Goal: Book appointment/travel/reservation

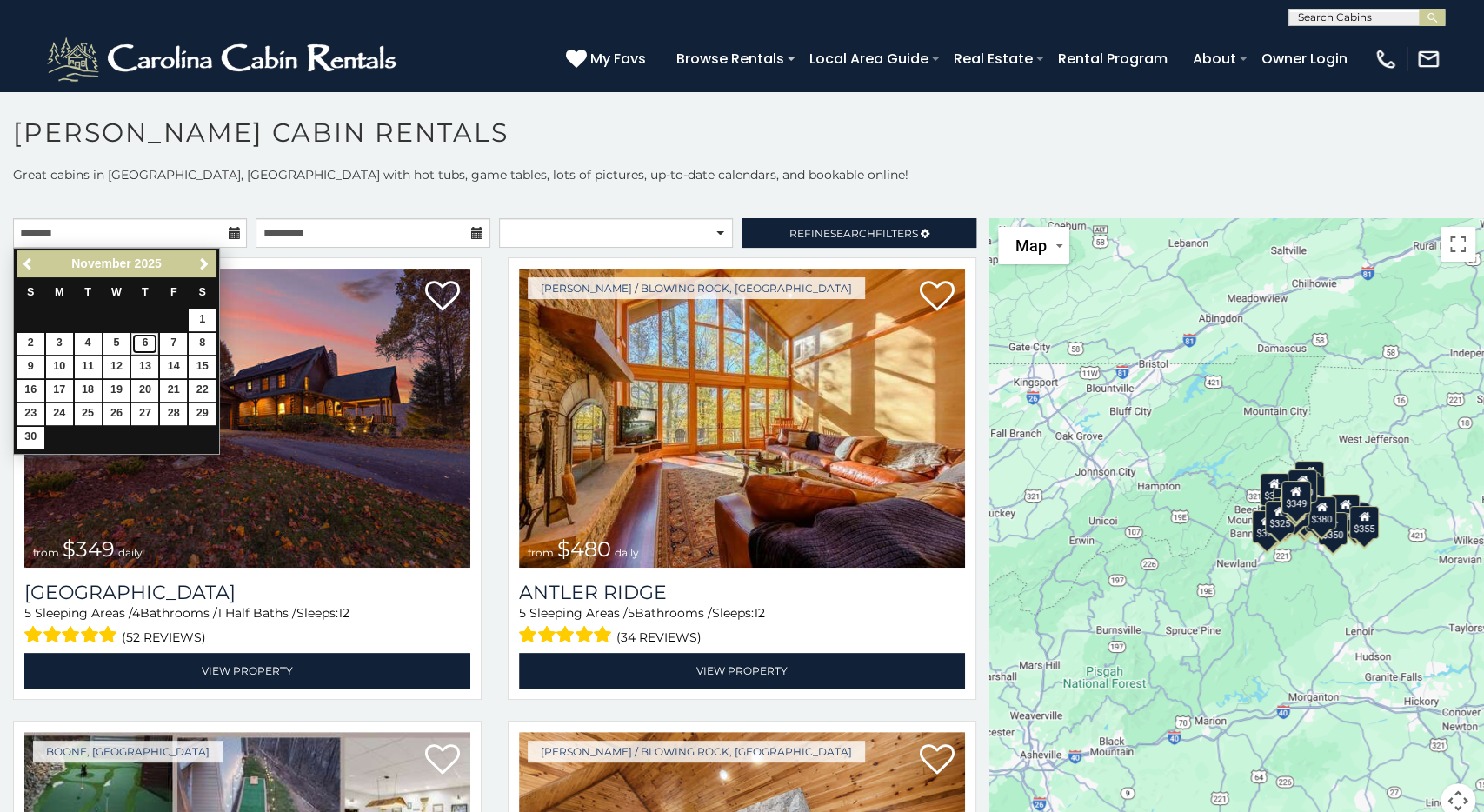
click at [146, 337] on link "6" at bounding box center [145, 343] width 27 height 22
type input "**********"
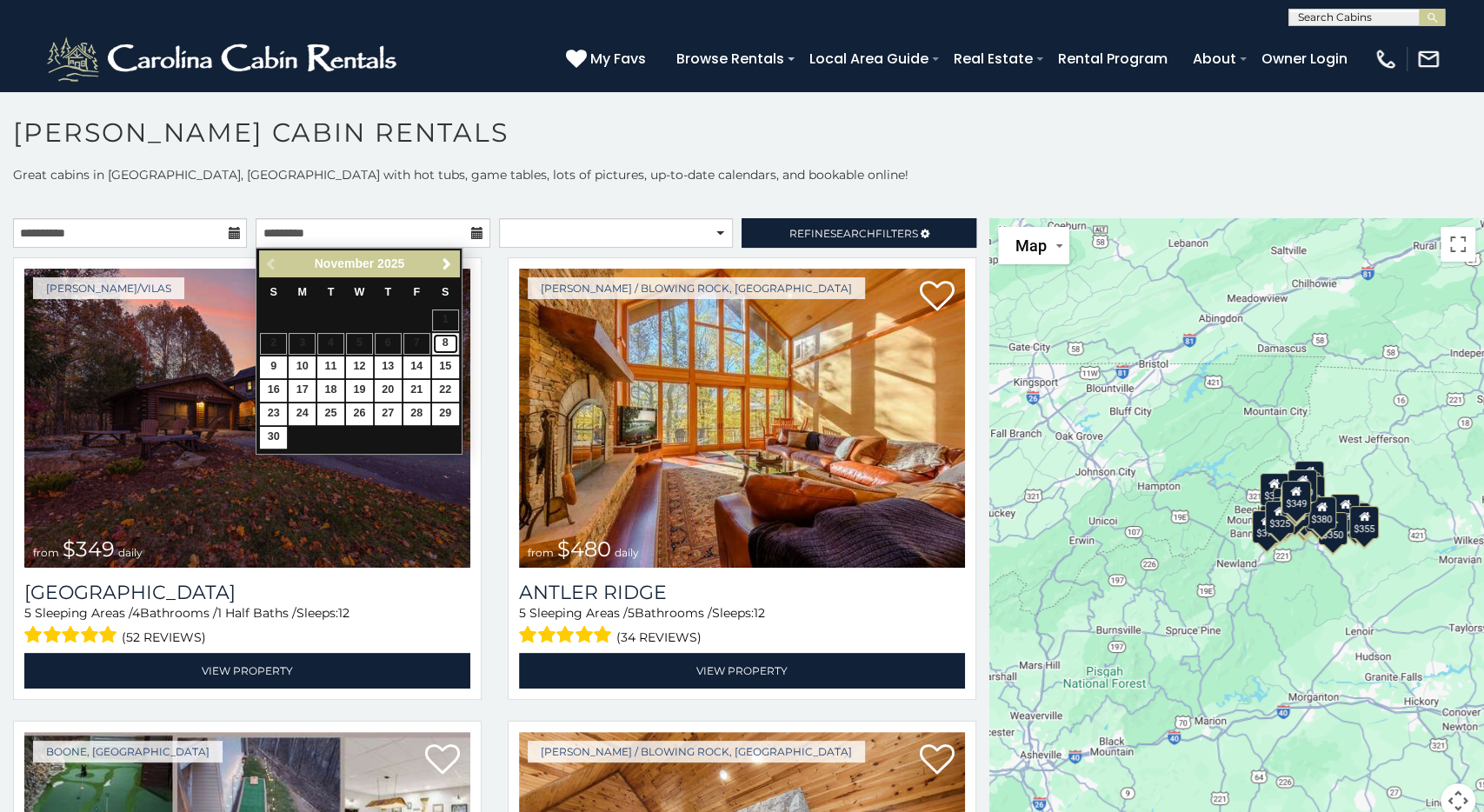
click at [441, 344] on link "8" at bounding box center [445, 343] width 27 height 22
type input "**********"
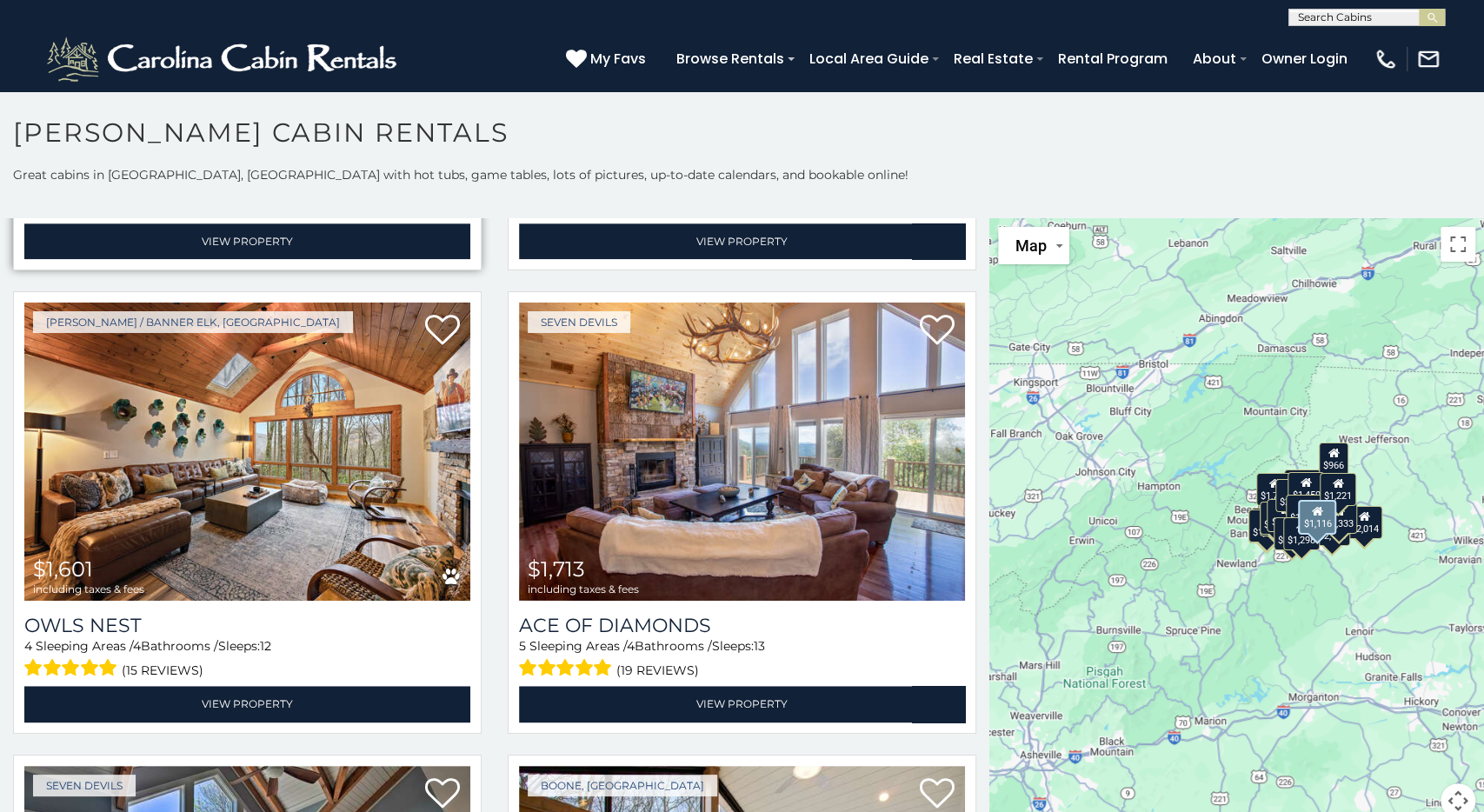
scroll to position [5998, 0]
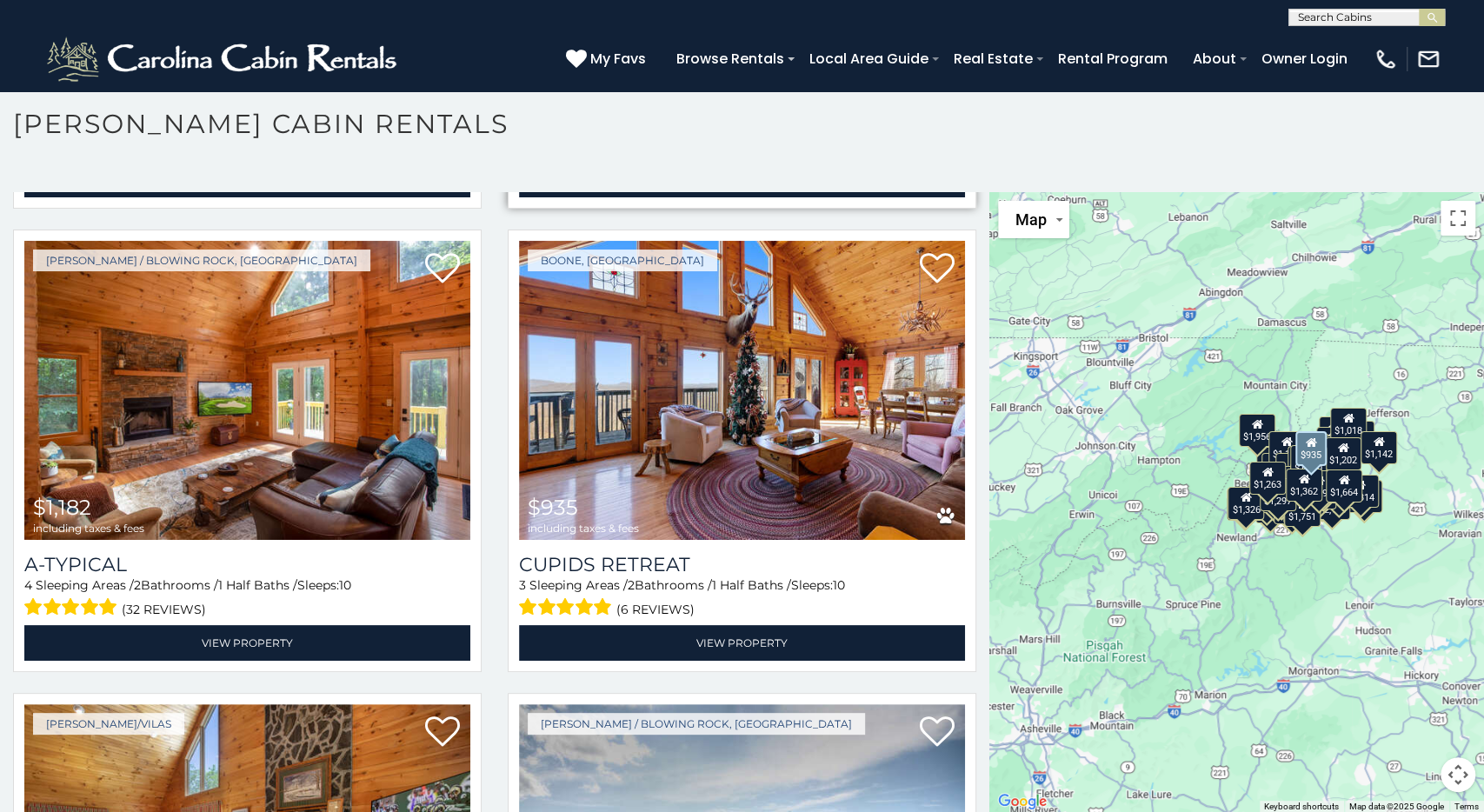
scroll to position [15295, 0]
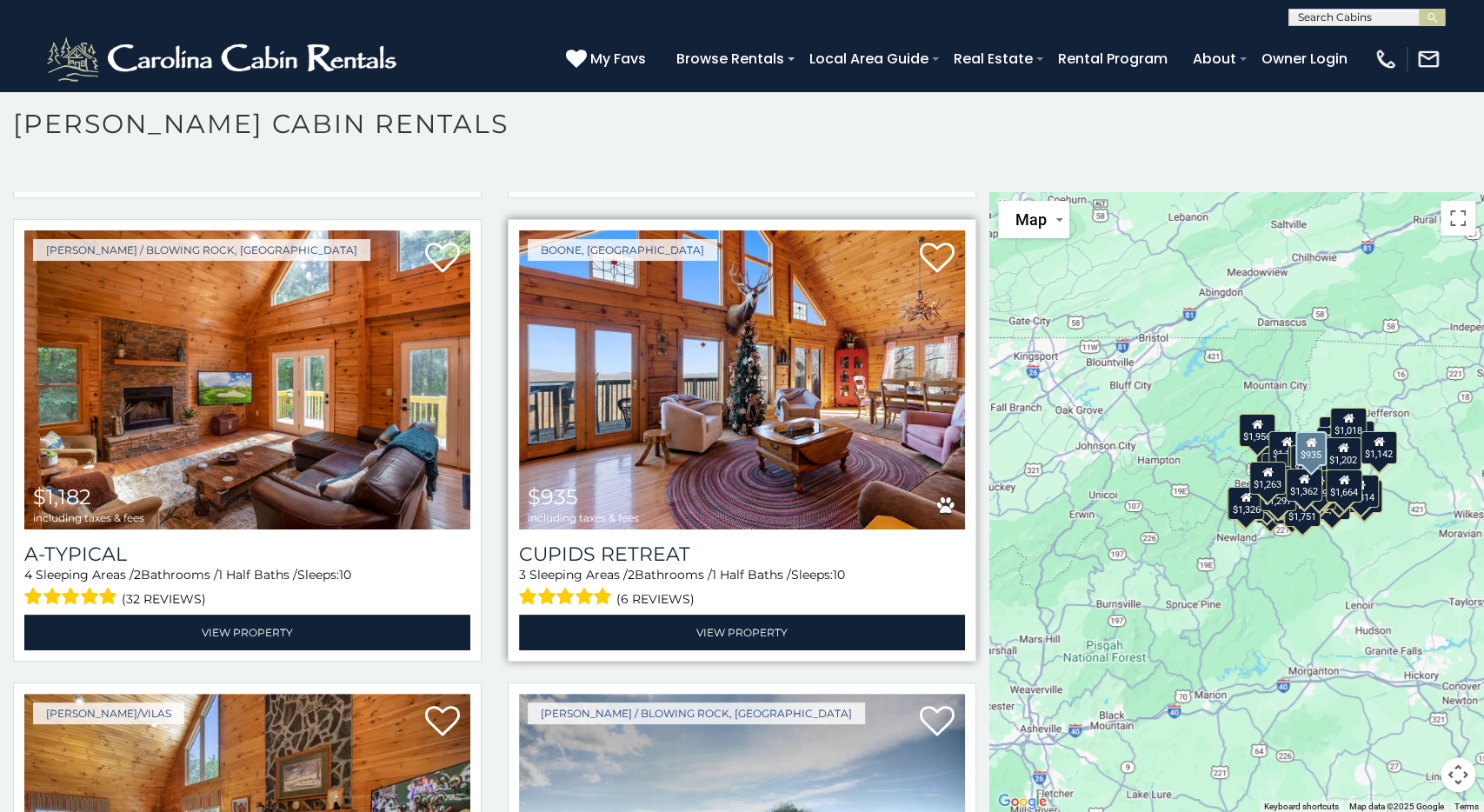
click at [647, 480] on span "$935 including taxes & fees" at bounding box center [584, 504] width 129 height 50
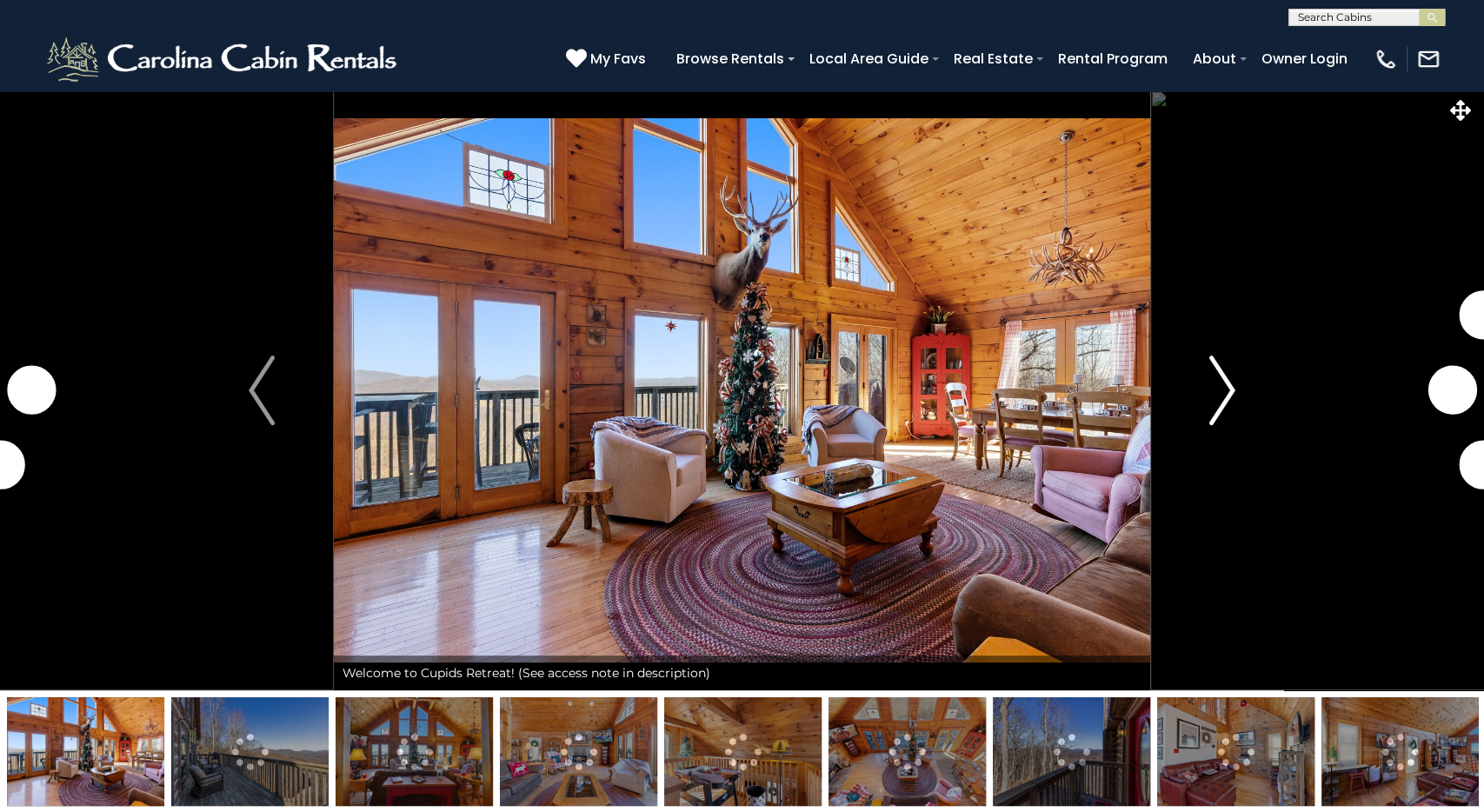
click at [1222, 389] on img "Next" at bounding box center [1223, 390] width 26 height 70
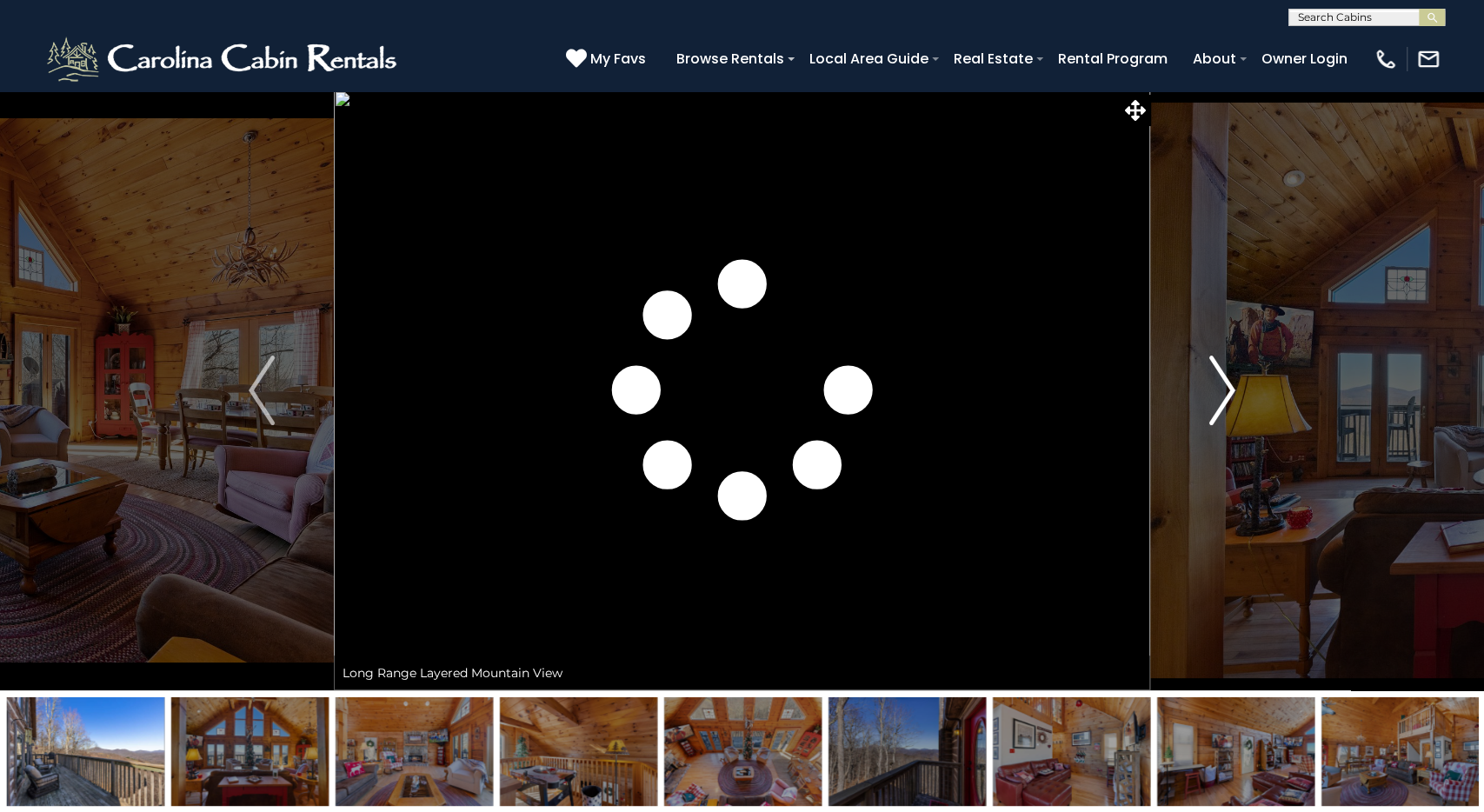
click at [1216, 389] on img "Next" at bounding box center [1223, 390] width 26 height 70
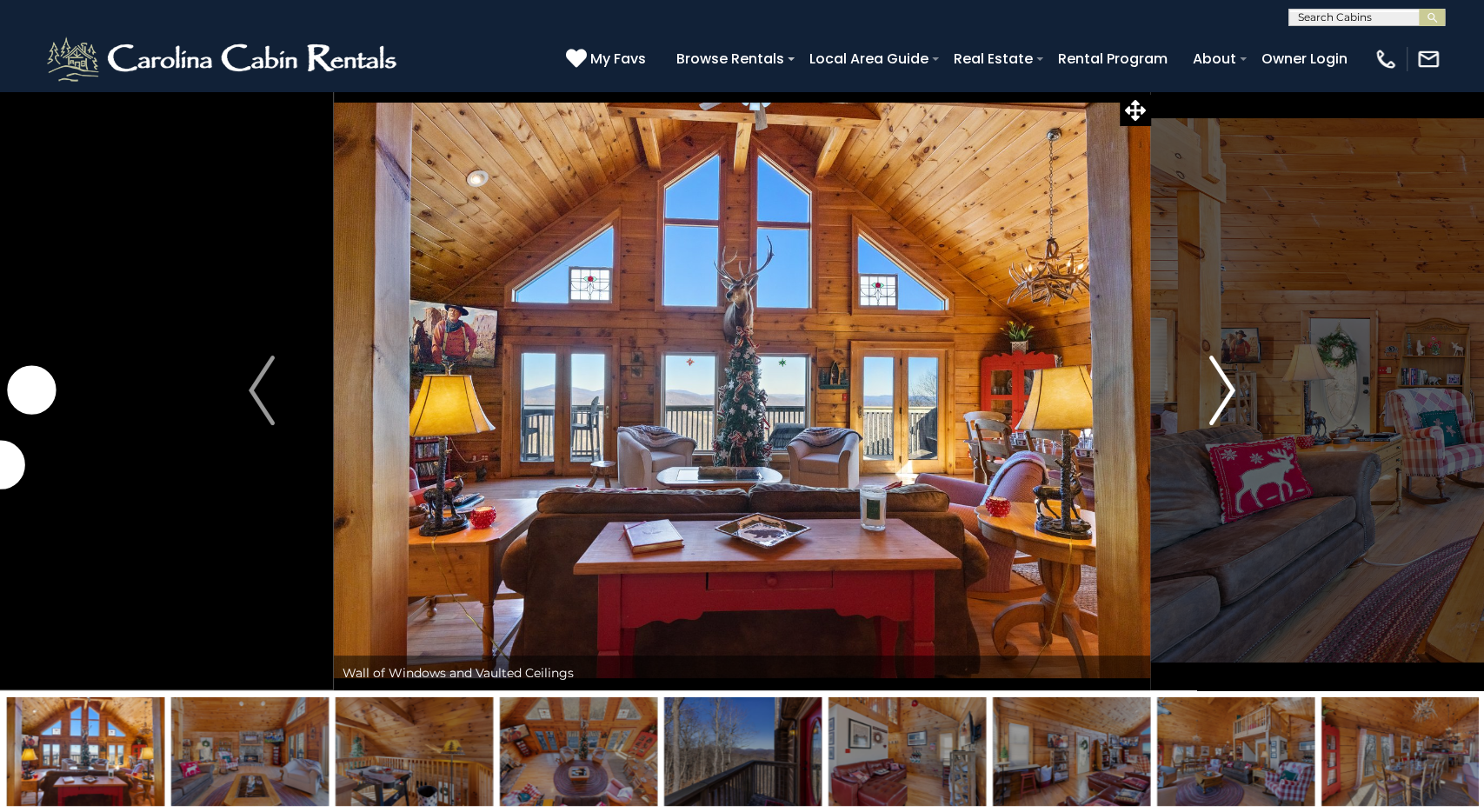
click at [1216, 389] on img "Next" at bounding box center [1223, 390] width 26 height 70
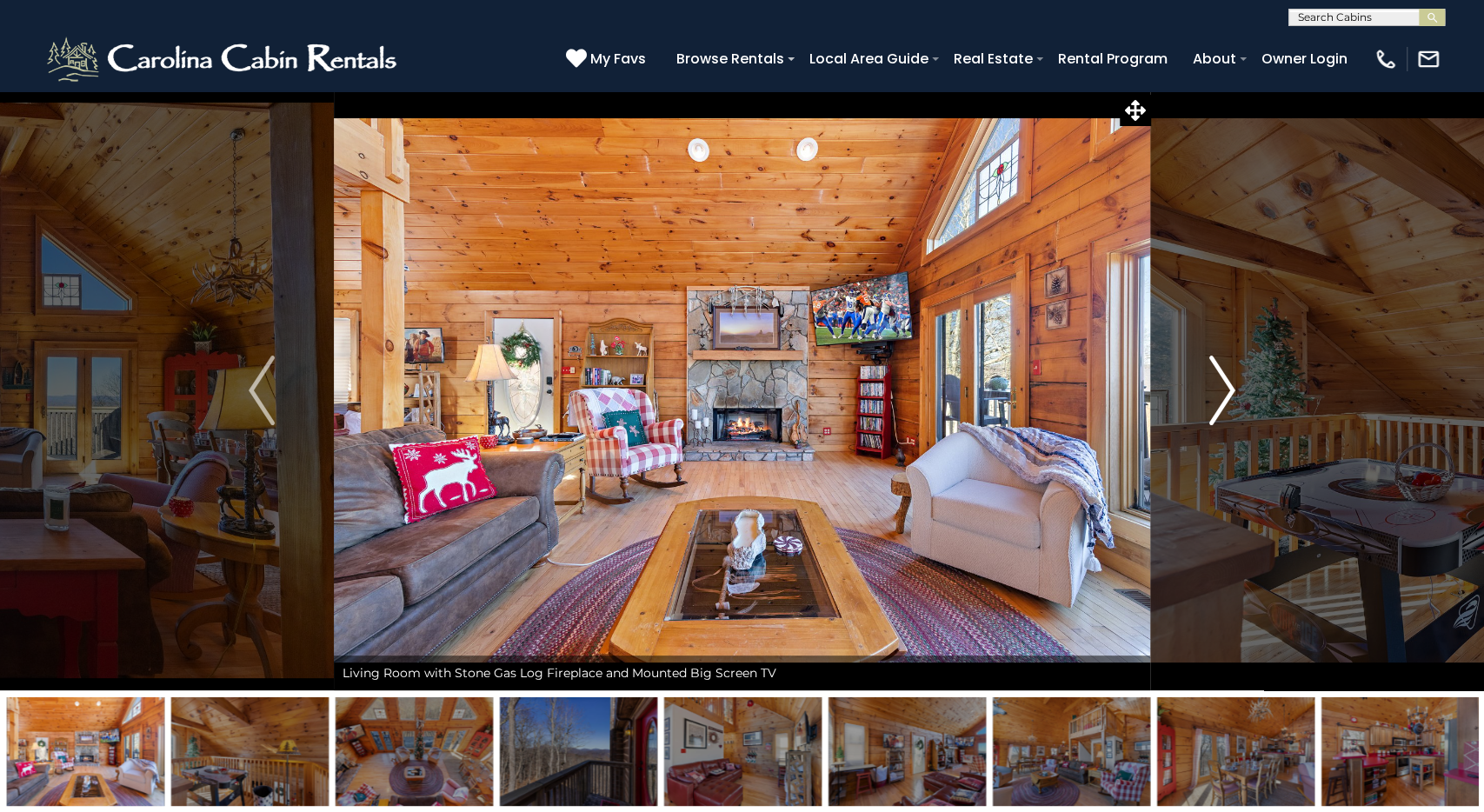
click at [1216, 389] on img "Next" at bounding box center [1223, 390] width 26 height 70
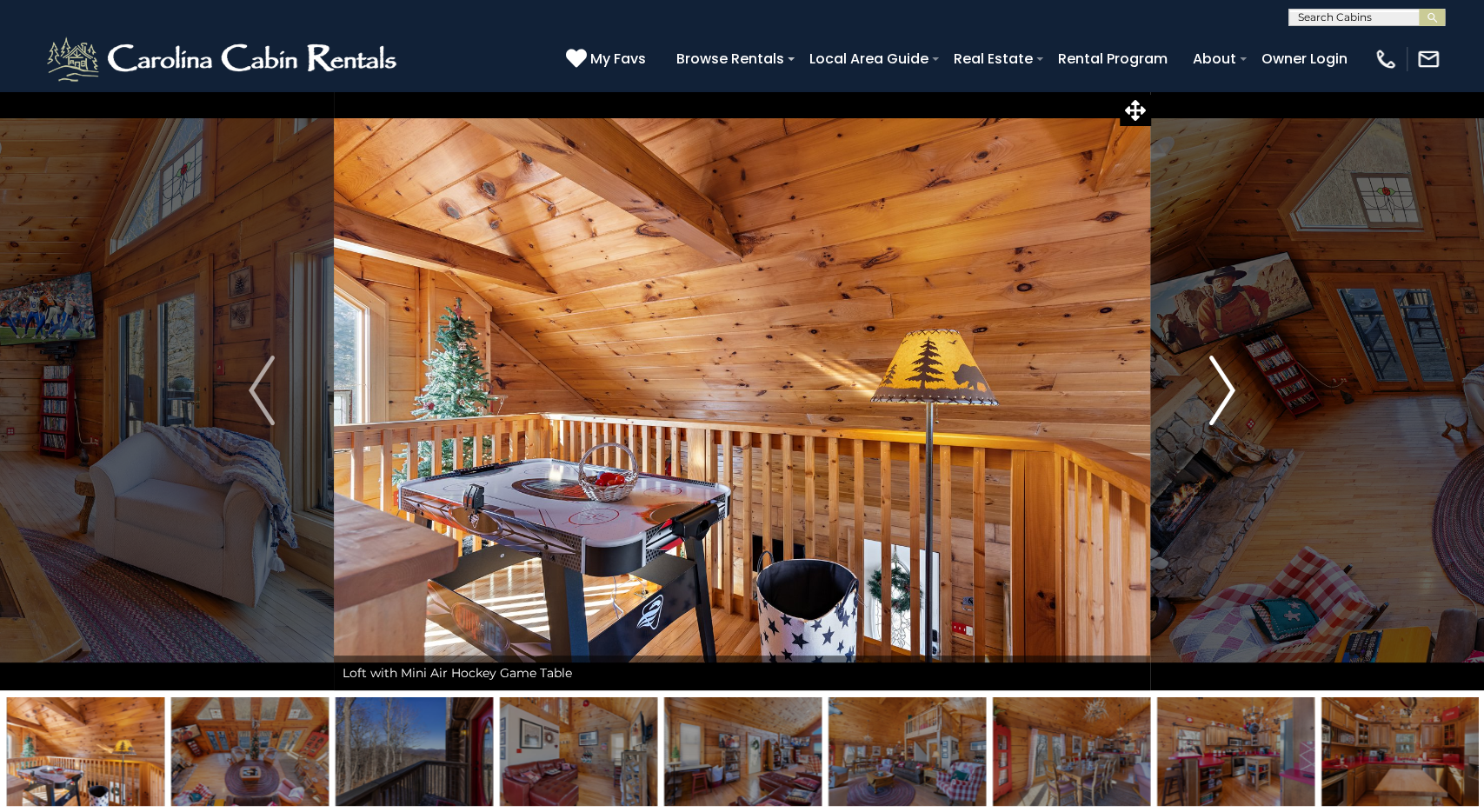
click at [1216, 389] on img "Next" at bounding box center [1223, 390] width 26 height 70
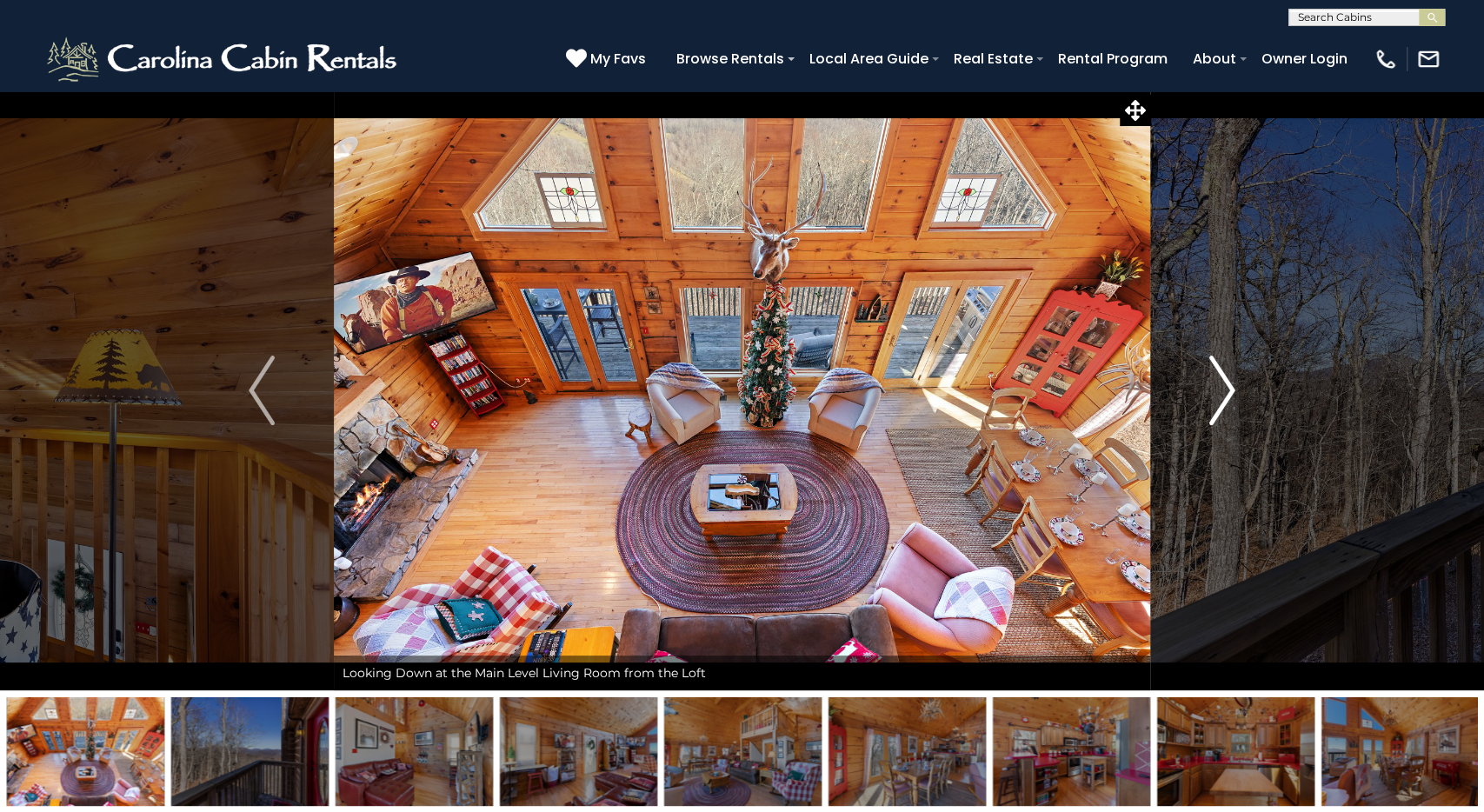
click at [1216, 389] on img "Next" at bounding box center [1223, 390] width 26 height 70
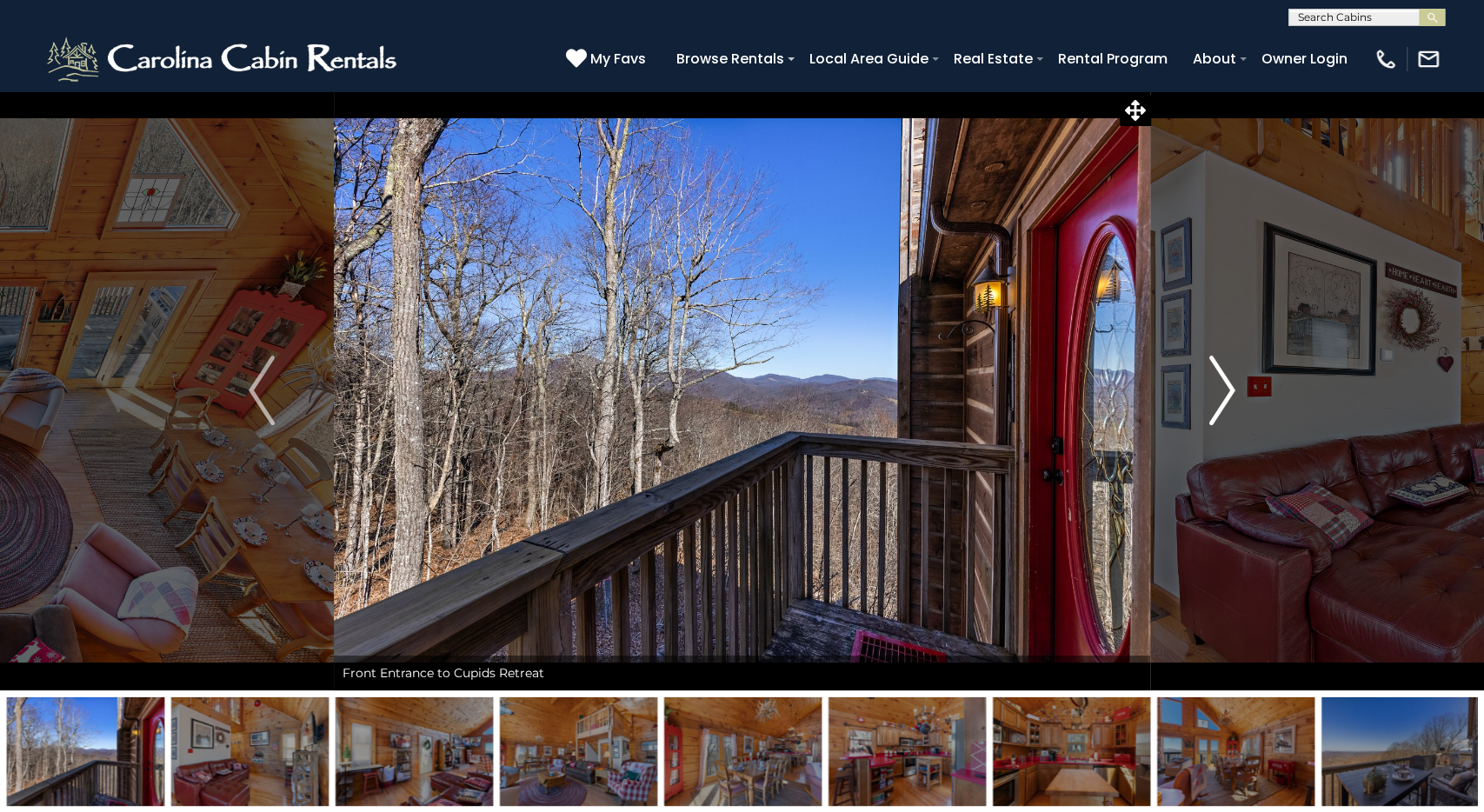
click at [1216, 389] on img "Next" at bounding box center [1223, 390] width 26 height 70
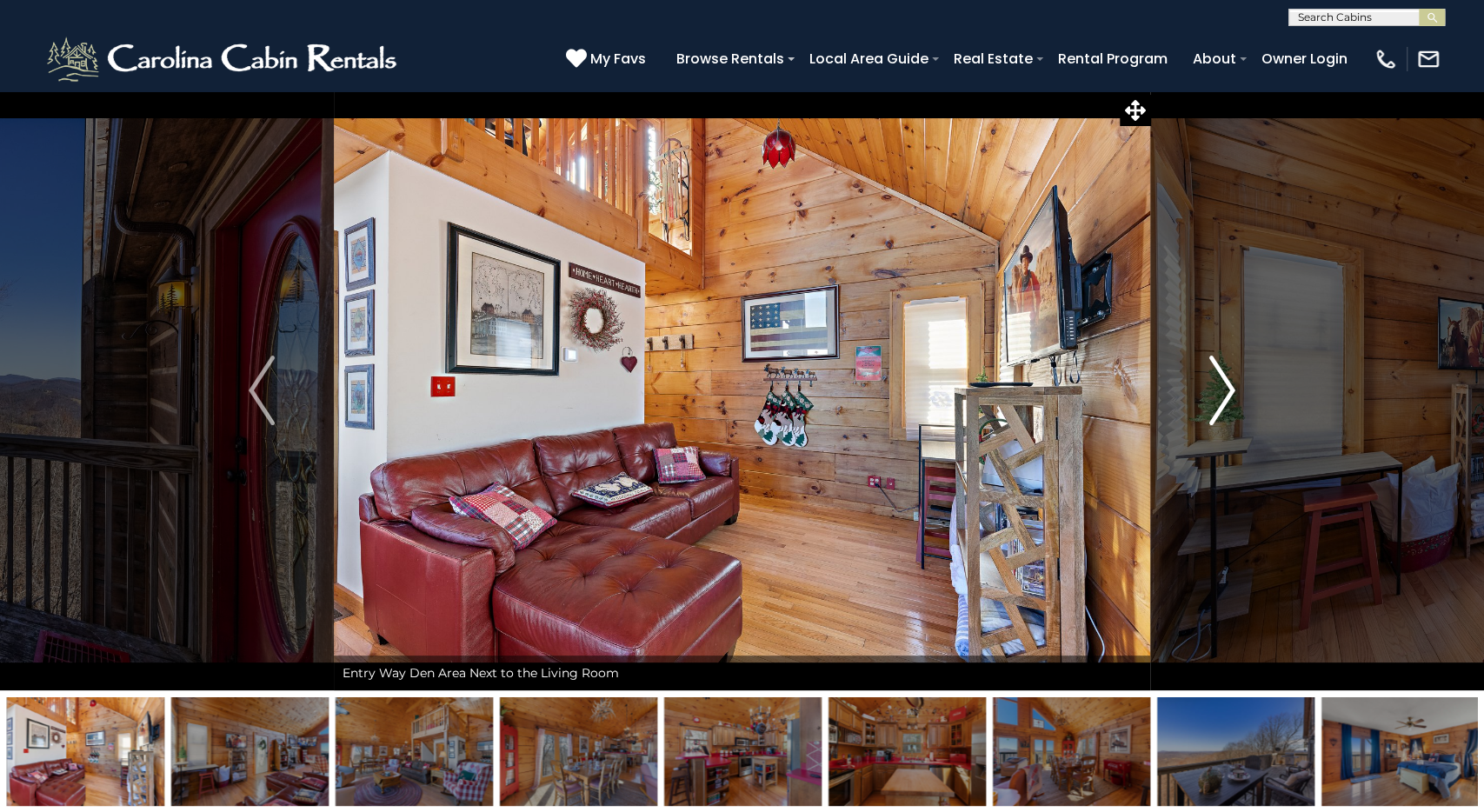
click at [1216, 389] on img "Next" at bounding box center [1223, 390] width 26 height 70
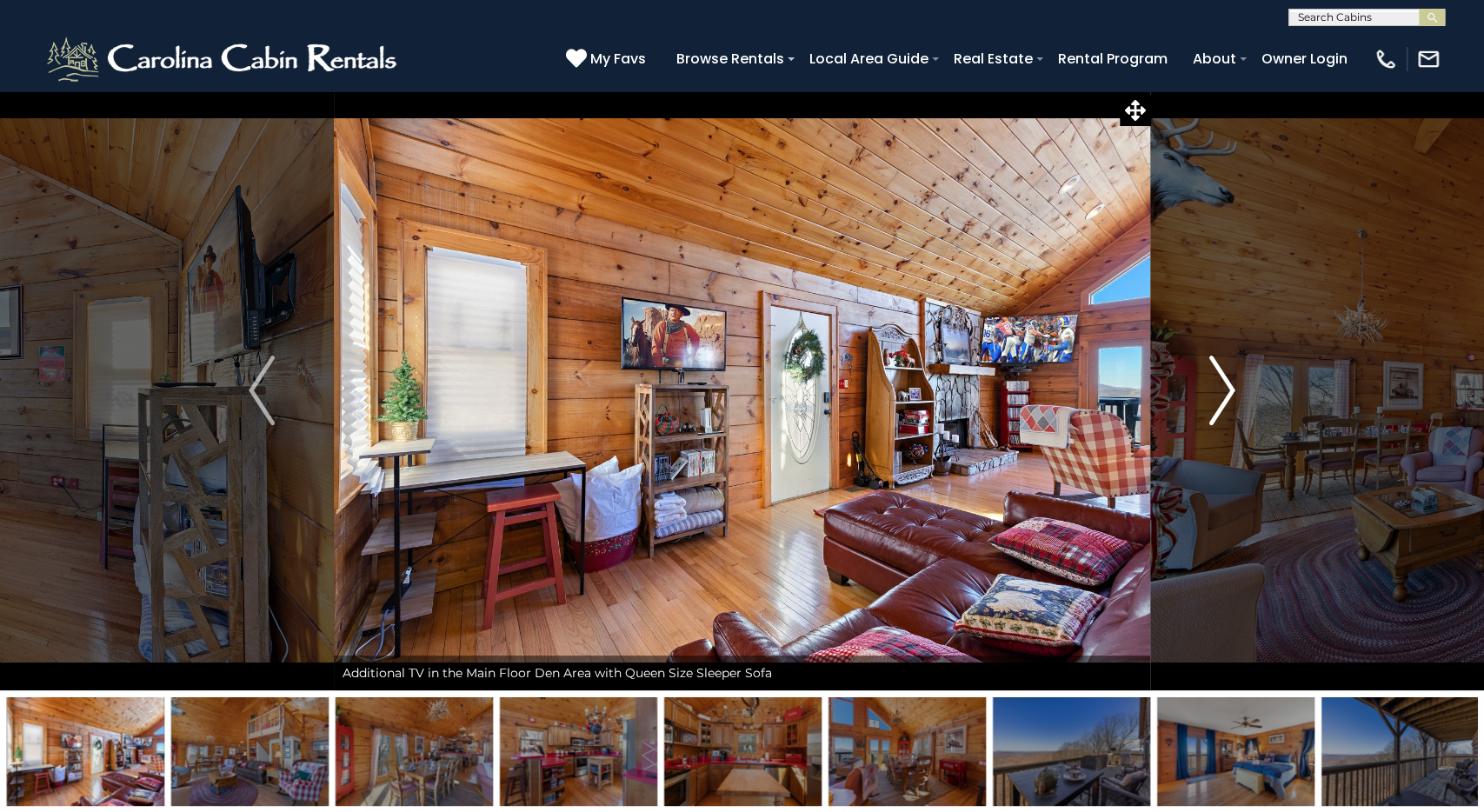
click at [1216, 389] on img "Next" at bounding box center [1223, 390] width 26 height 70
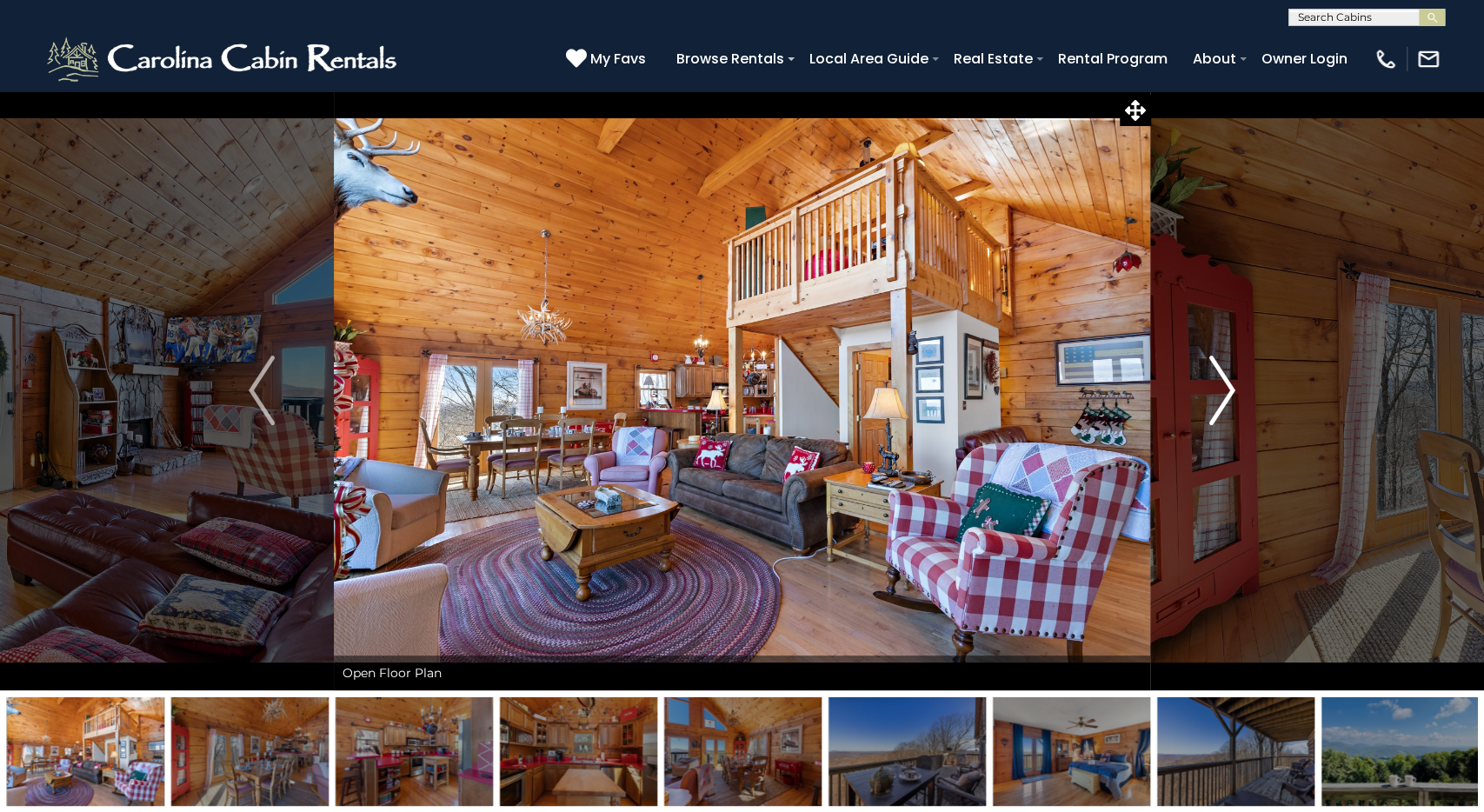
click at [1216, 389] on img "Next" at bounding box center [1223, 390] width 26 height 70
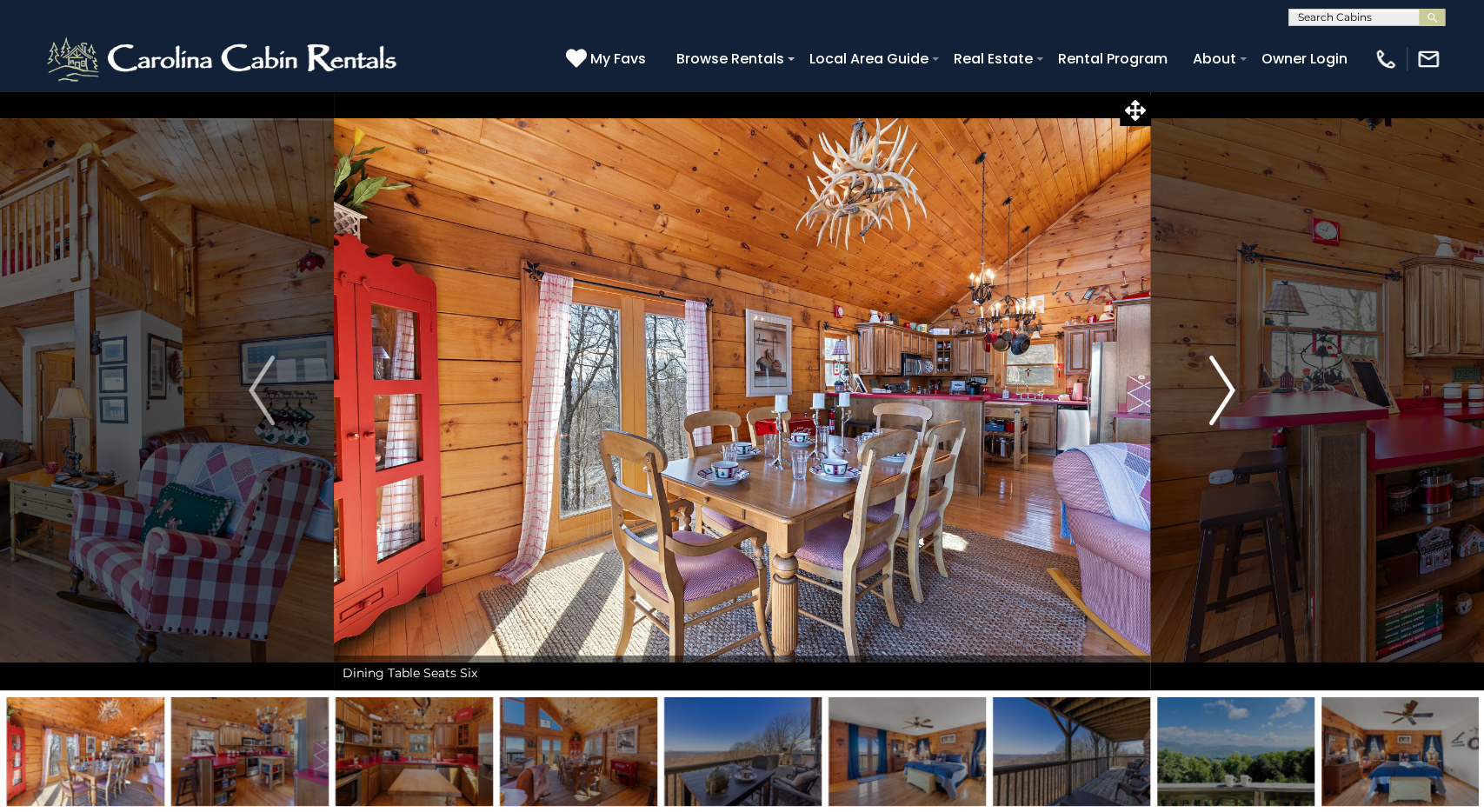
click at [1216, 389] on img "Next" at bounding box center [1223, 390] width 26 height 70
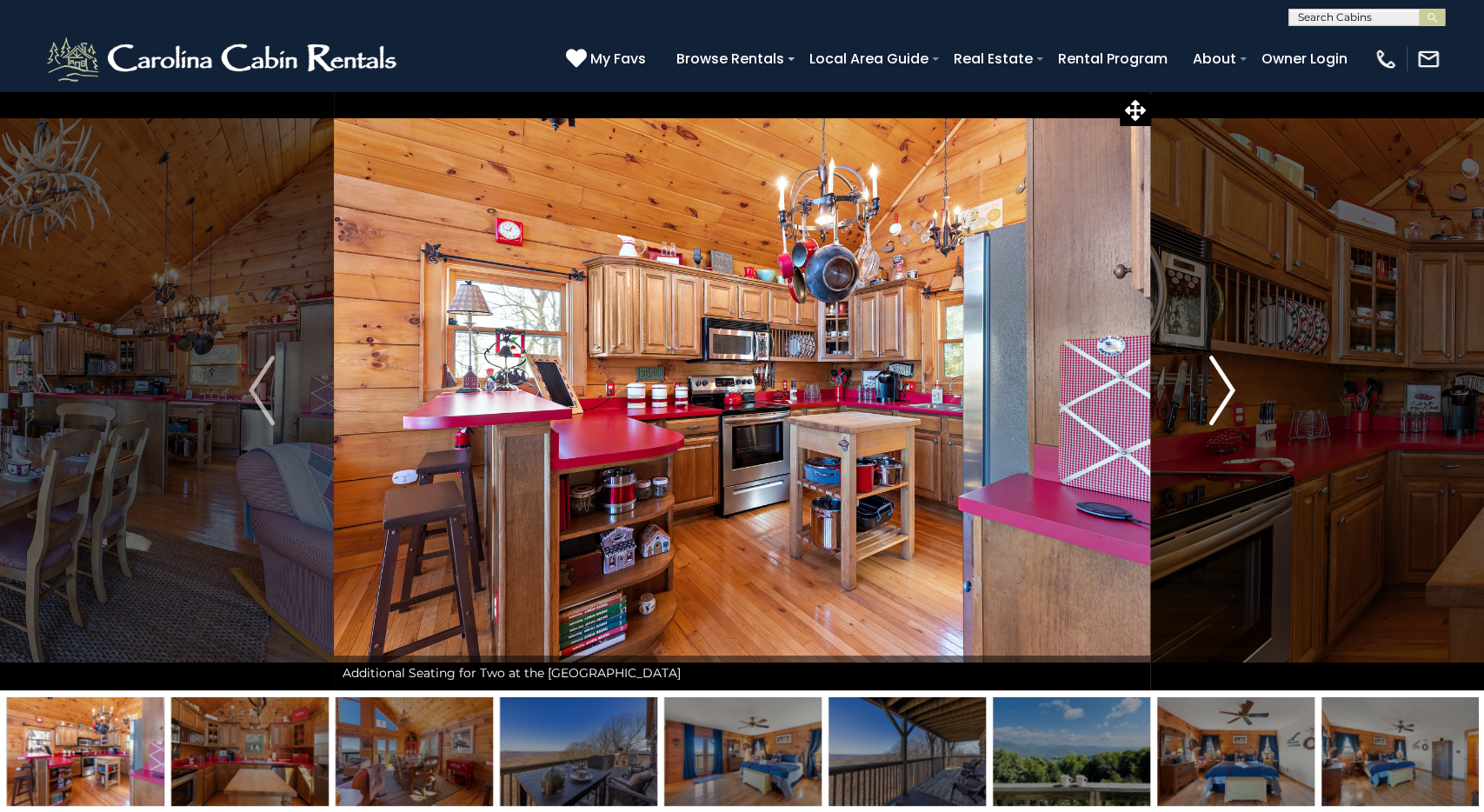
click at [1216, 389] on img "Next" at bounding box center [1223, 390] width 26 height 70
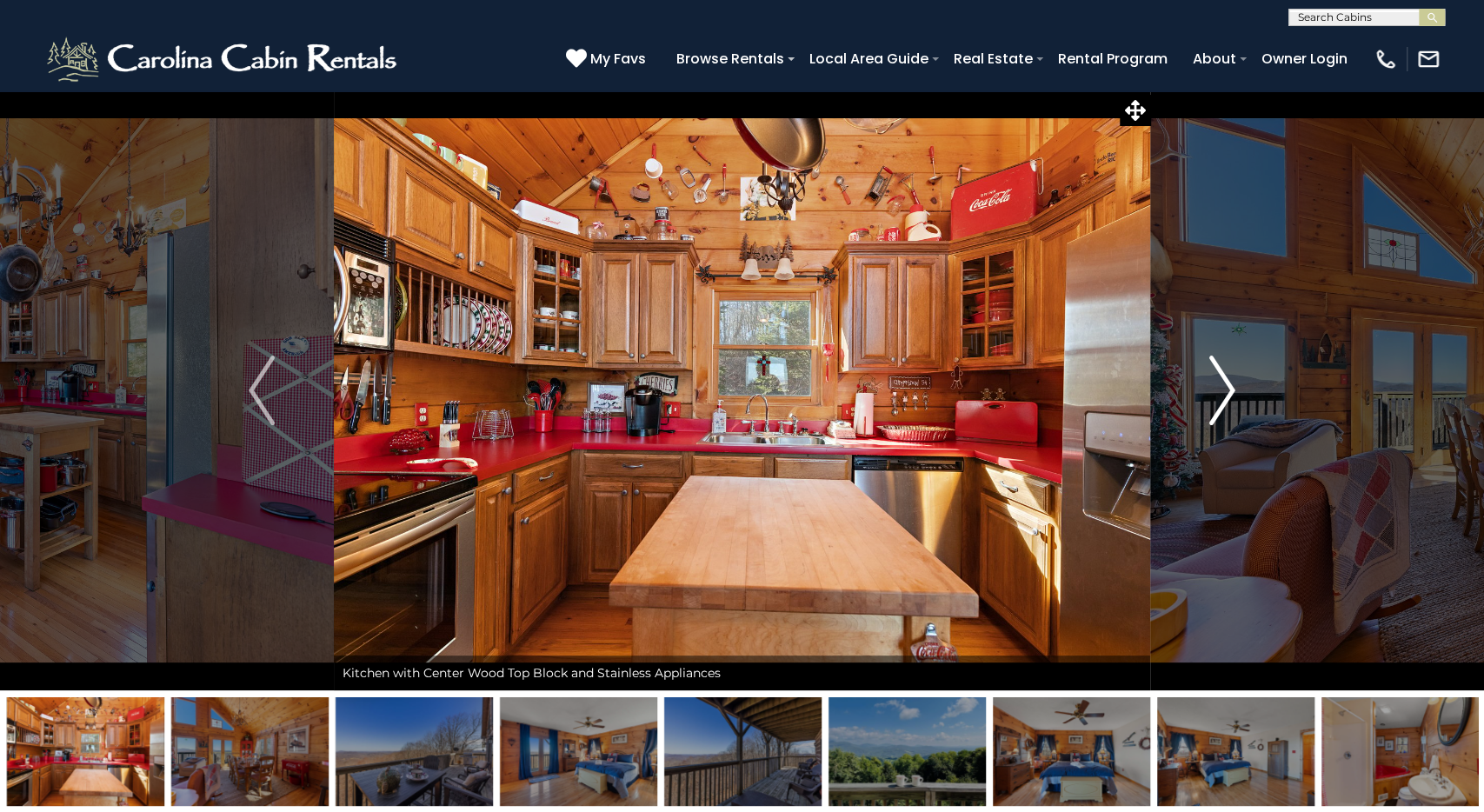
click at [1216, 389] on img "Next" at bounding box center [1223, 390] width 26 height 70
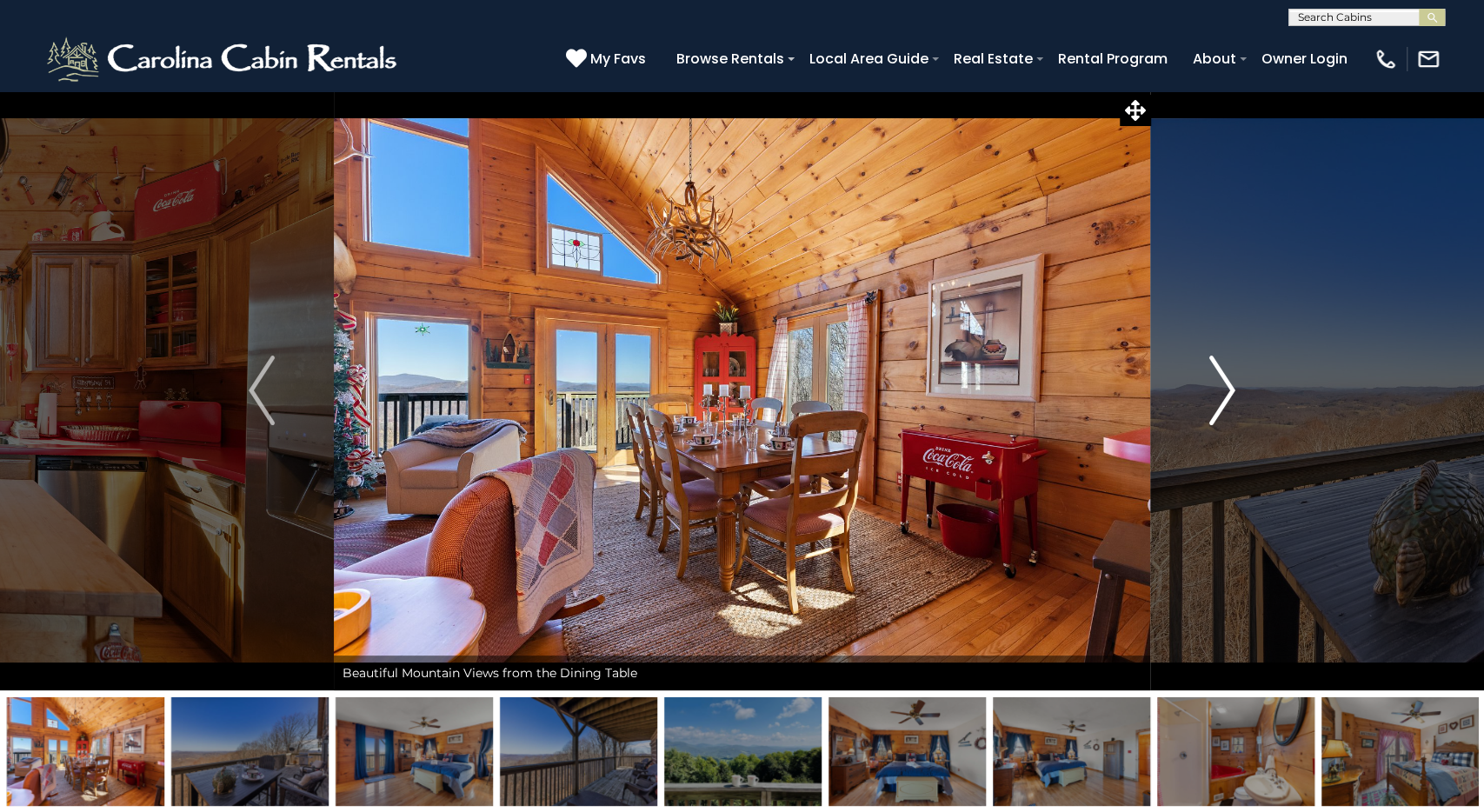
click at [1216, 389] on img "Next" at bounding box center [1223, 390] width 26 height 70
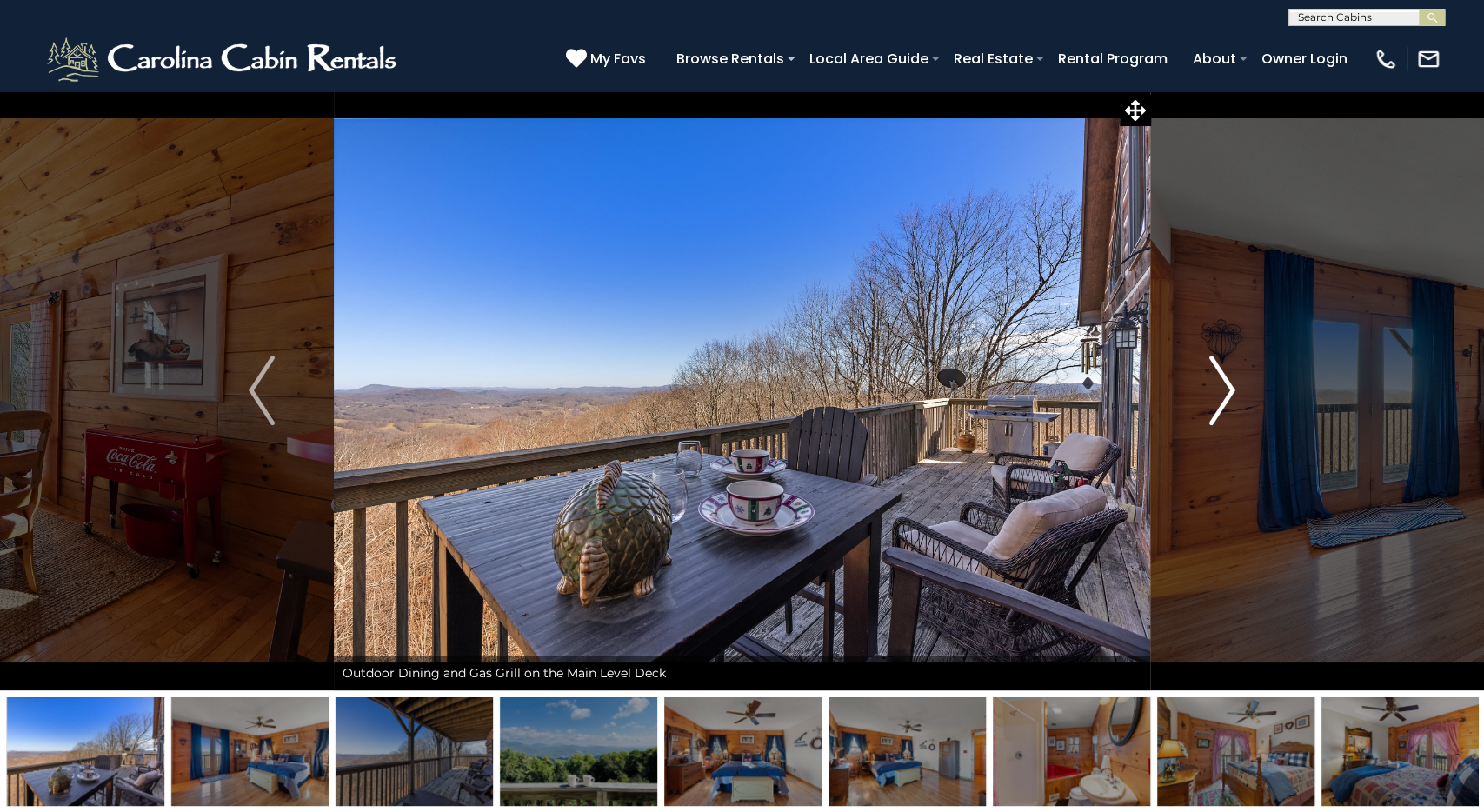
click at [1216, 389] on img "Next" at bounding box center [1223, 390] width 26 height 70
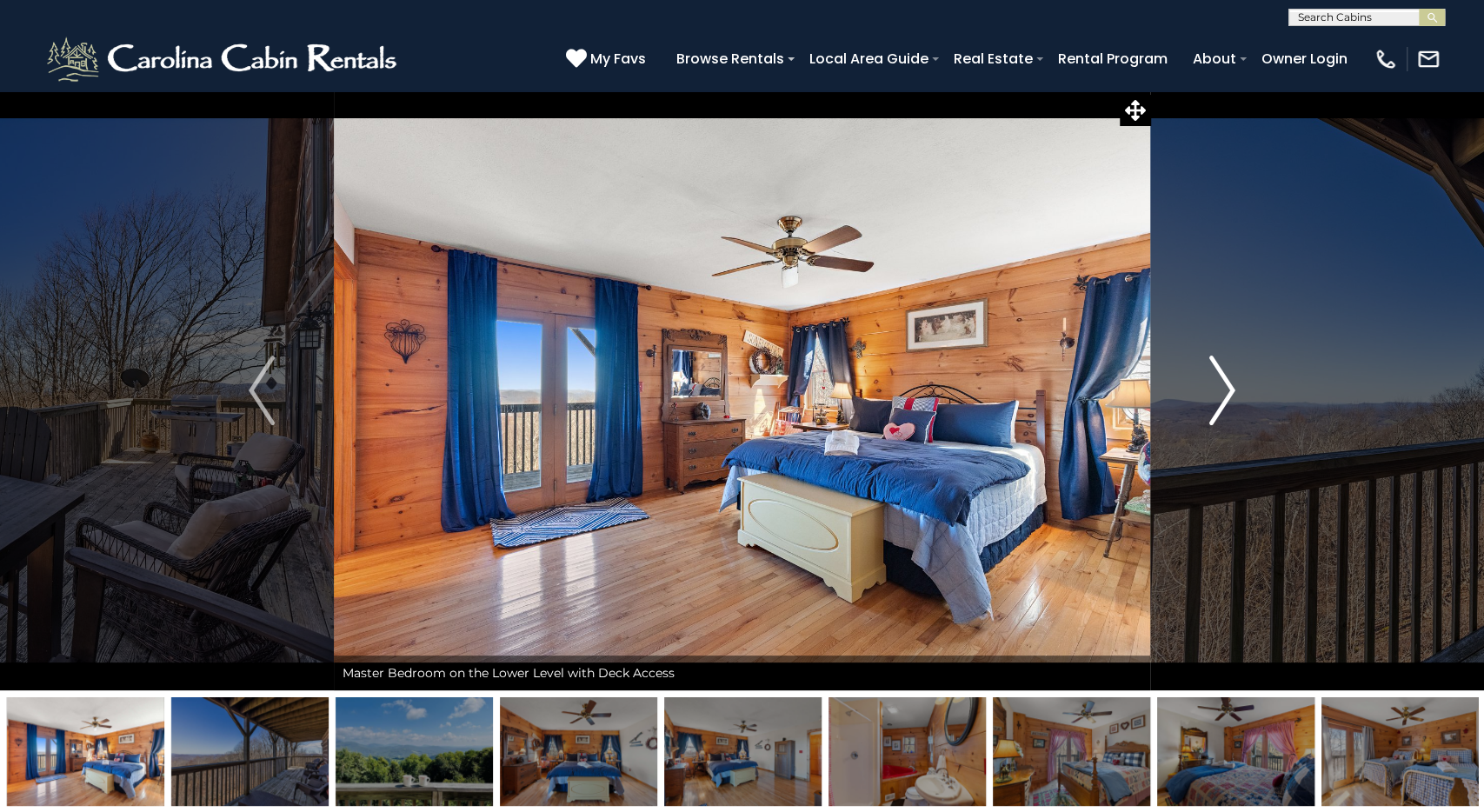
click at [1216, 389] on img "Next" at bounding box center [1223, 390] width 26 height 70
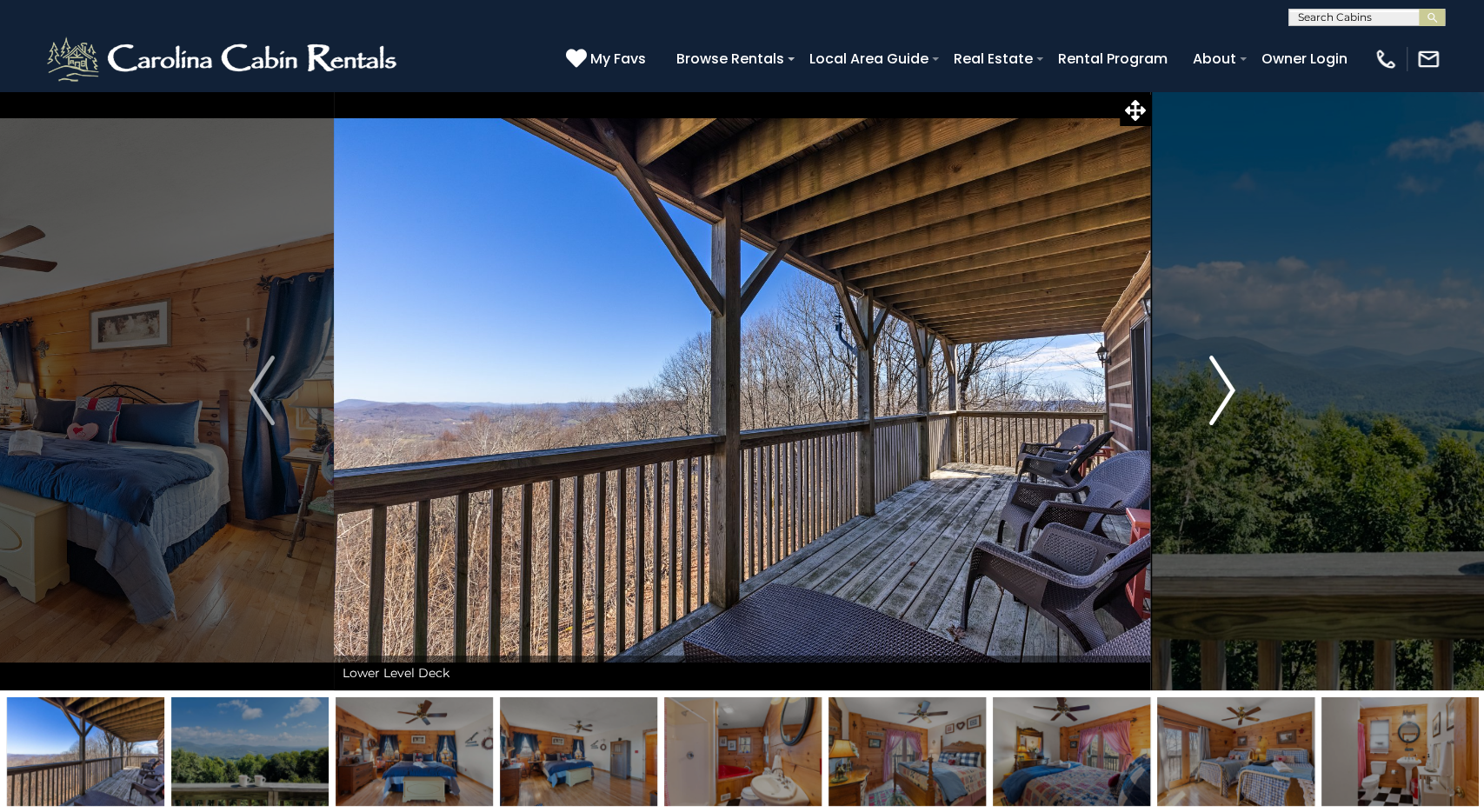
click at [1216, 389] on img "Next" at bounding box center [1223, 390] width 26 height 70
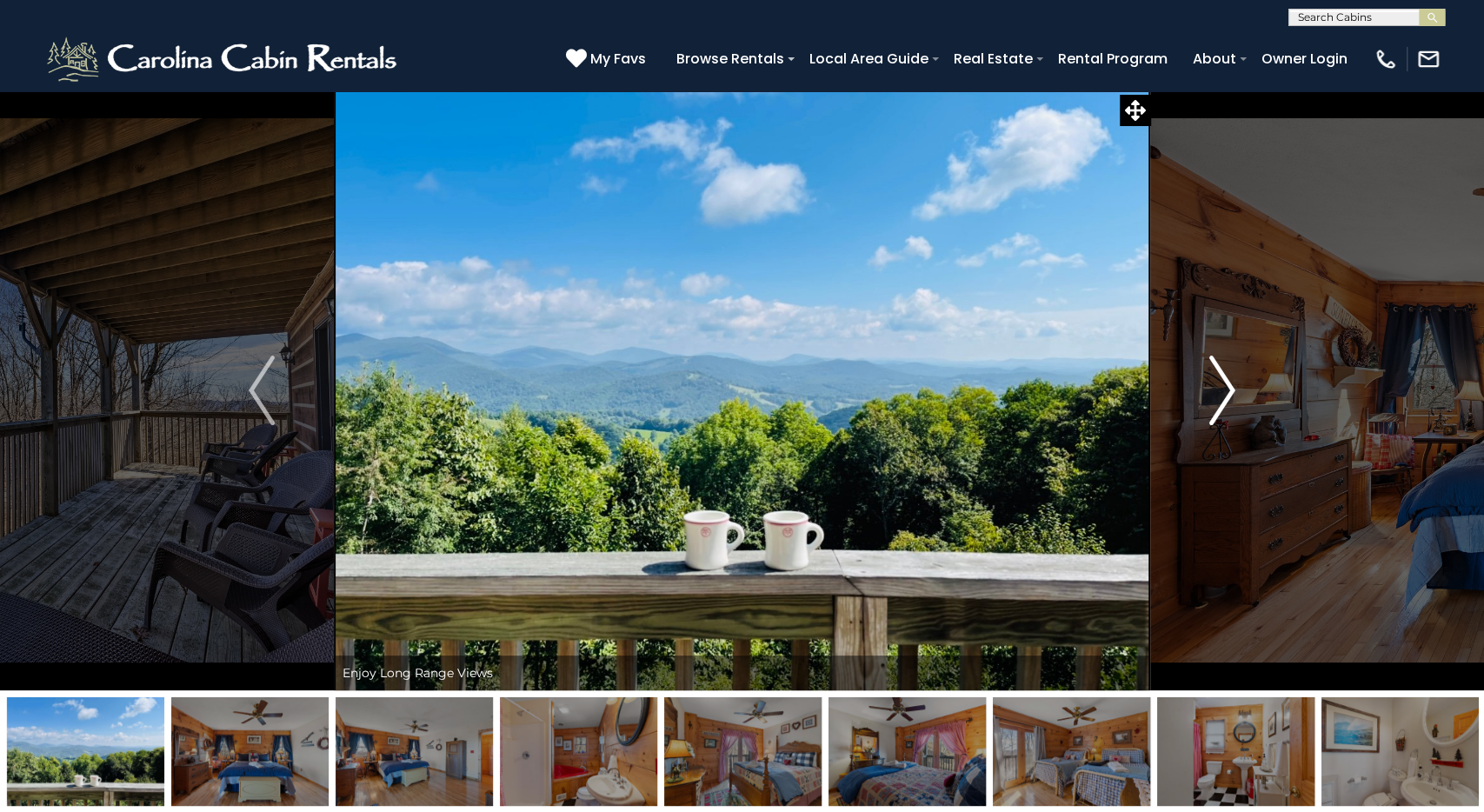
click at [1216, 389] on img "Next" at bounding box center [1223, 390] width 26 height 70
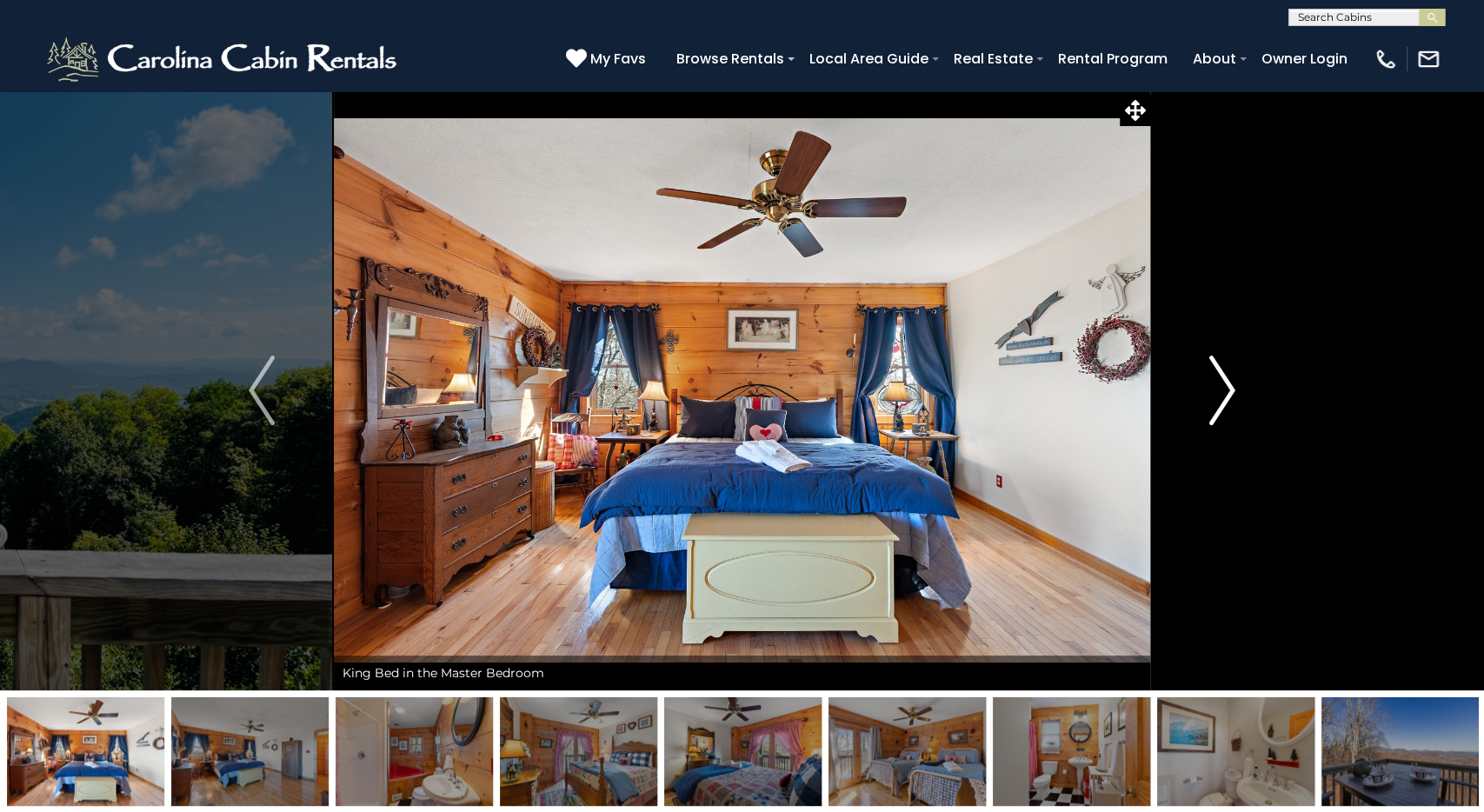
click at [1216, 389] on img "Next" at bounding box center [1223, 390] width 26 height 70
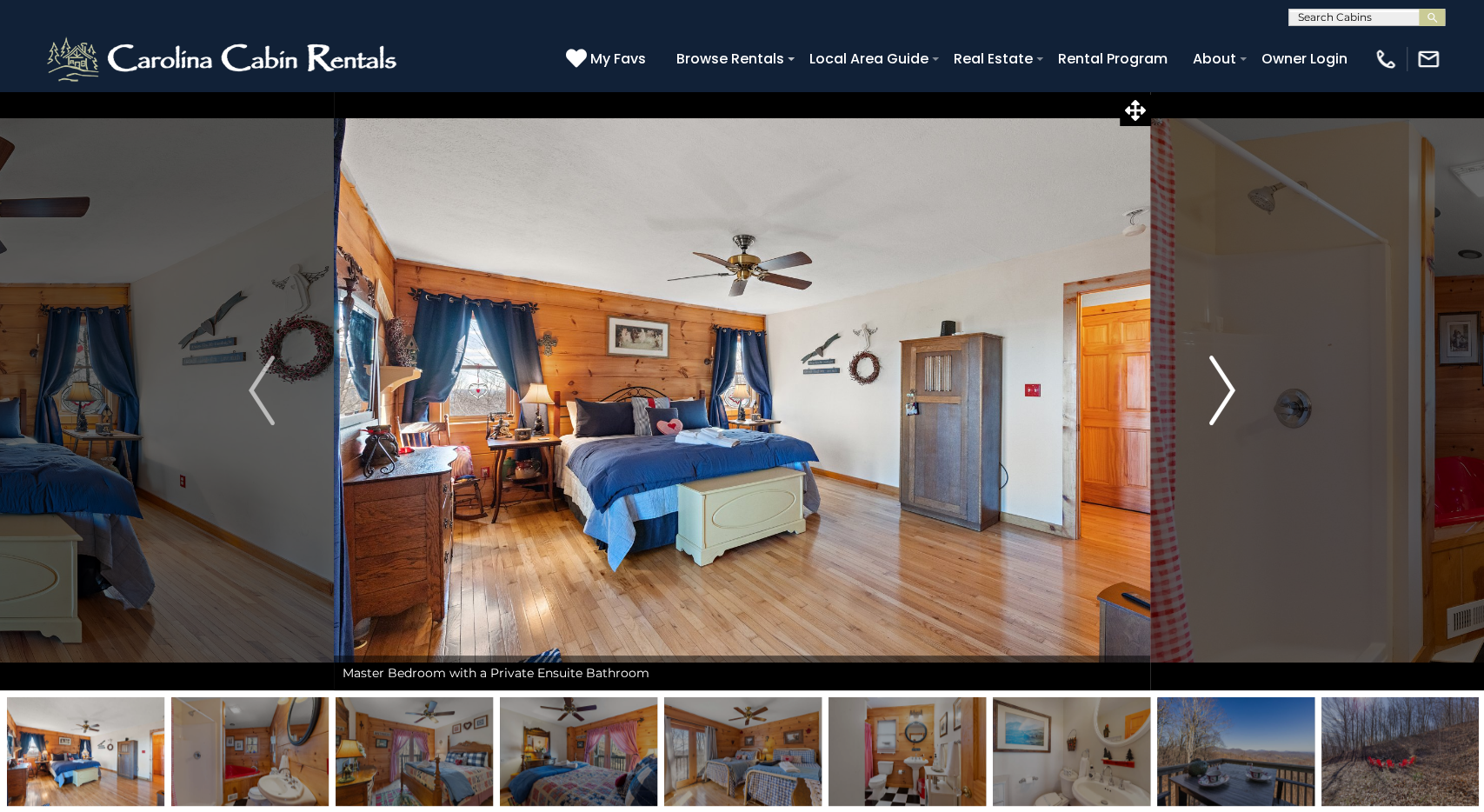
click at [1216, 389] on img "Next" at bounding box center [1223, 390] width 26 height 70
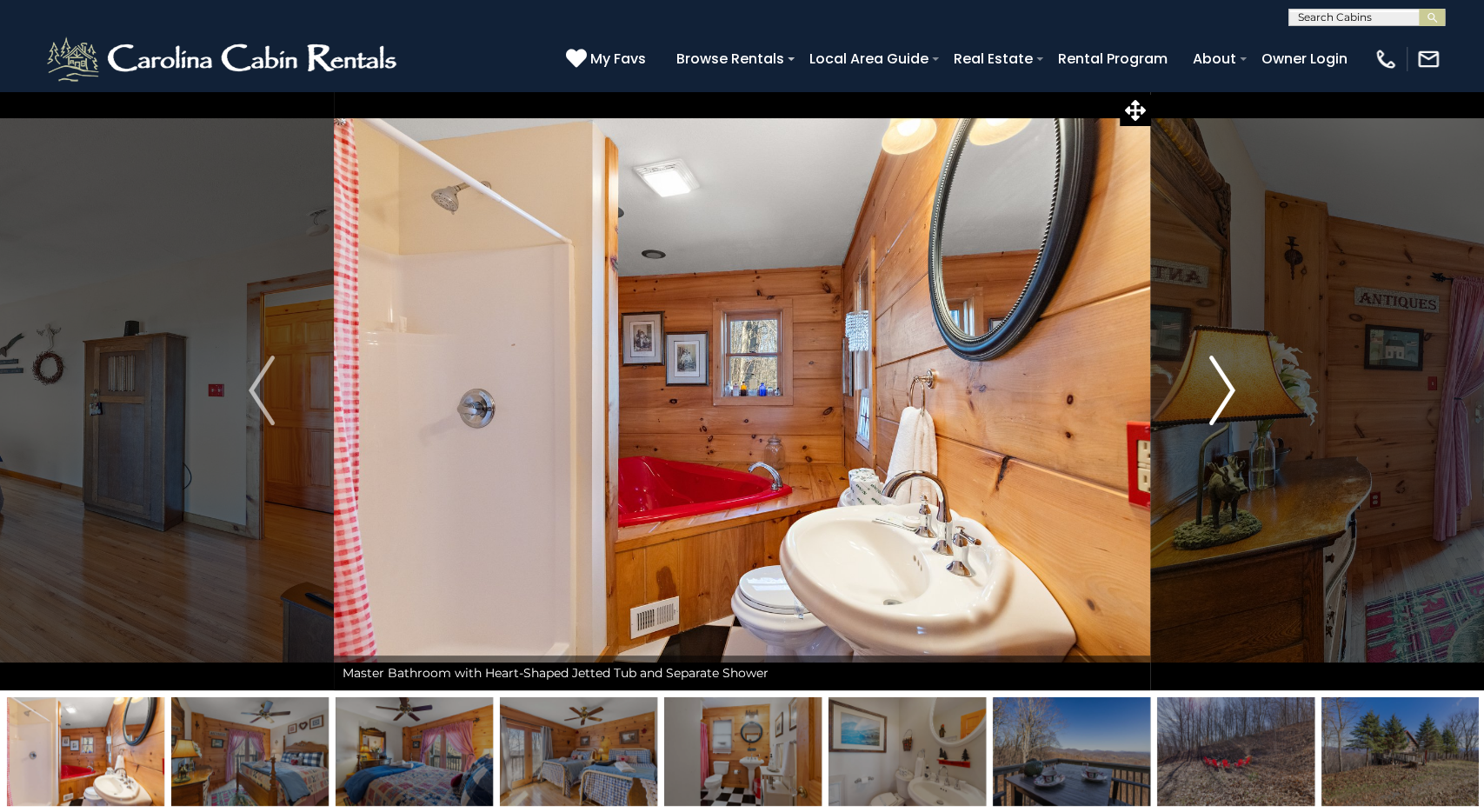
click at [1216, 389] on img "Next" at bounding box center [1223, 390] width 26 height 70
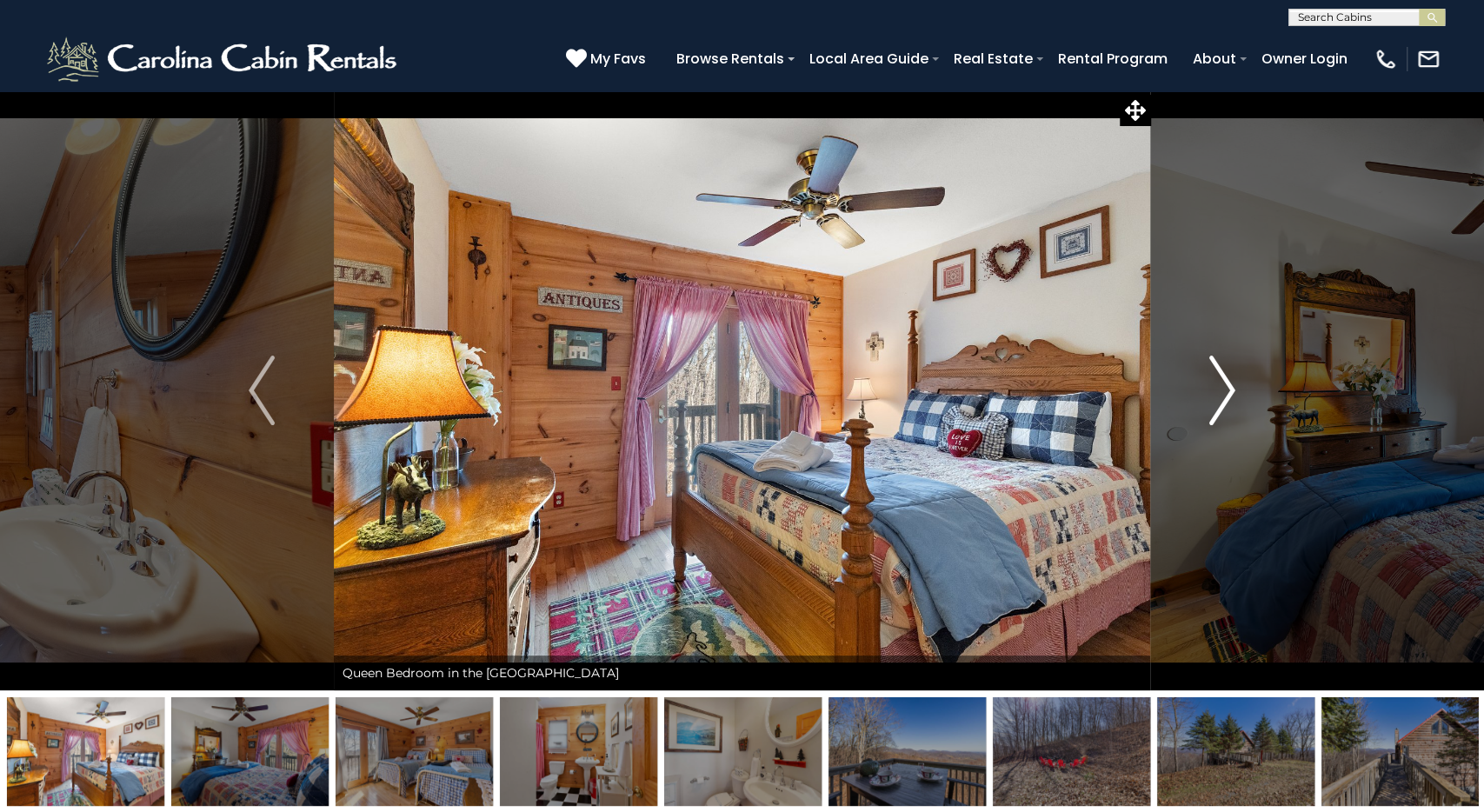
click at [1216, 389] on img "Next" at bounding box center [1223, 390] width 26 height 70
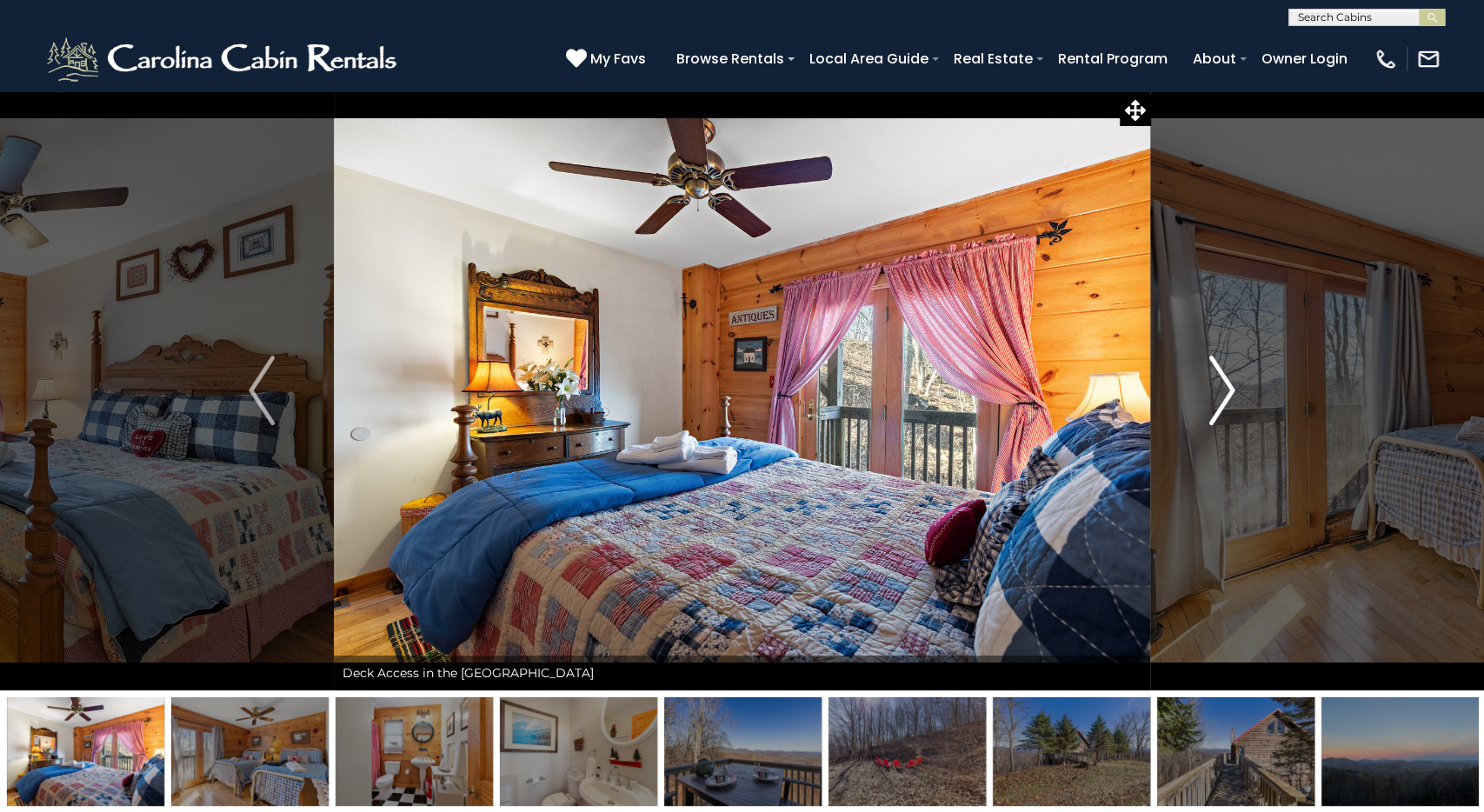
click at [1216, 389] on img "Next" at bounding box center [1223, 390] width 26 height 70
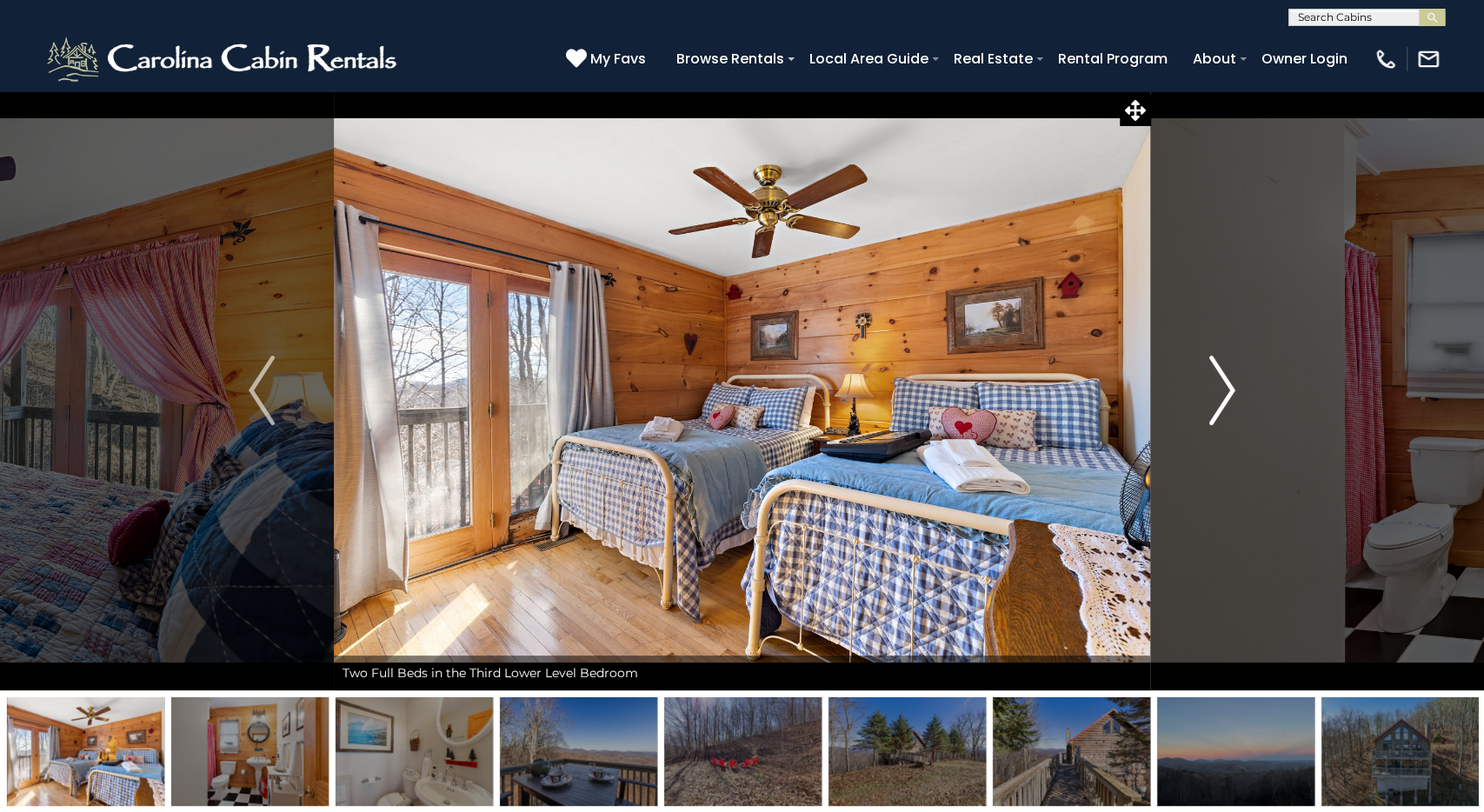
click at [1216, 389] on img "Next" at bounding box center [1223, 390] width 26 height 70
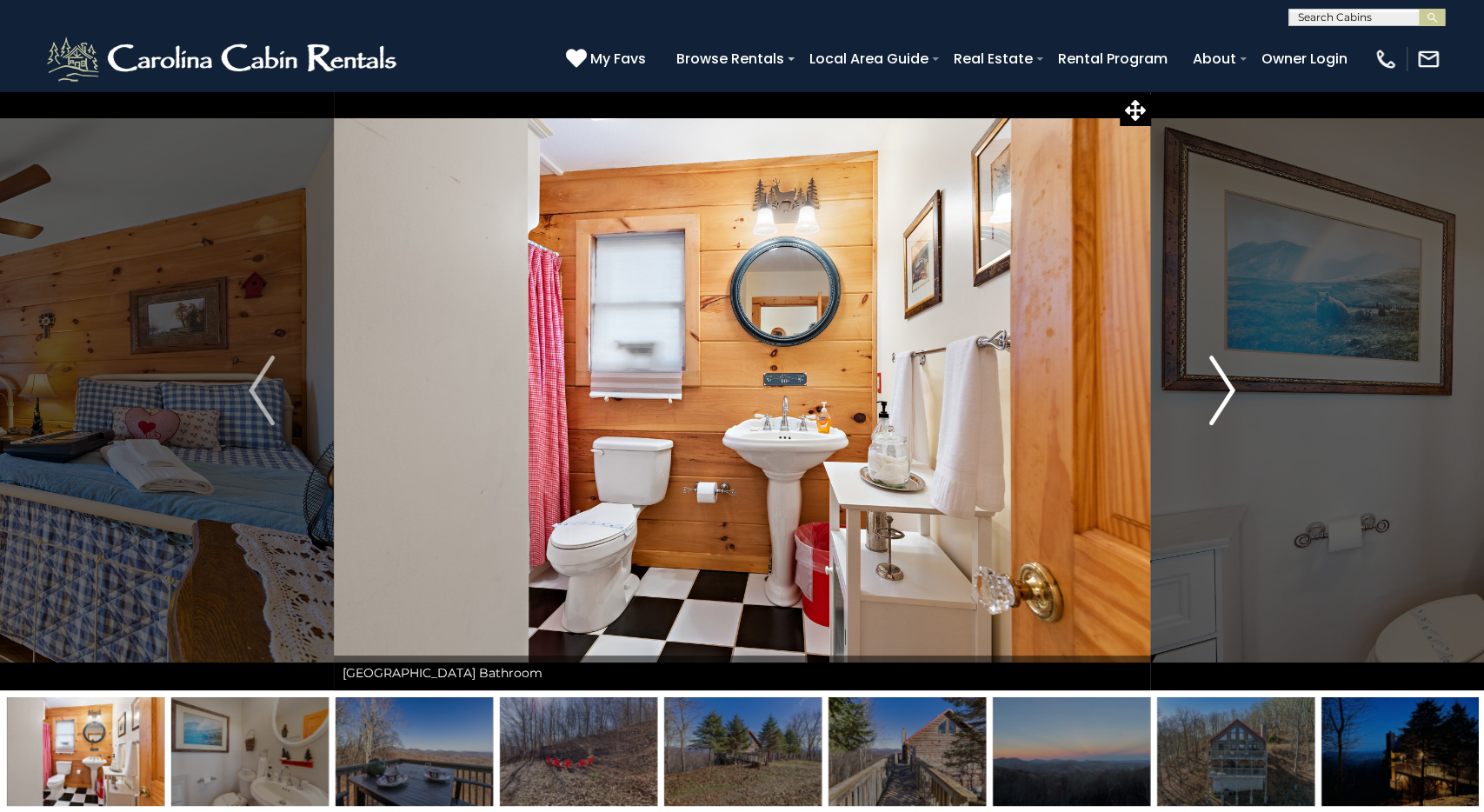
click at [1216, 389] on img "Next" at bounding box center [1223, 390] width 26 height 70
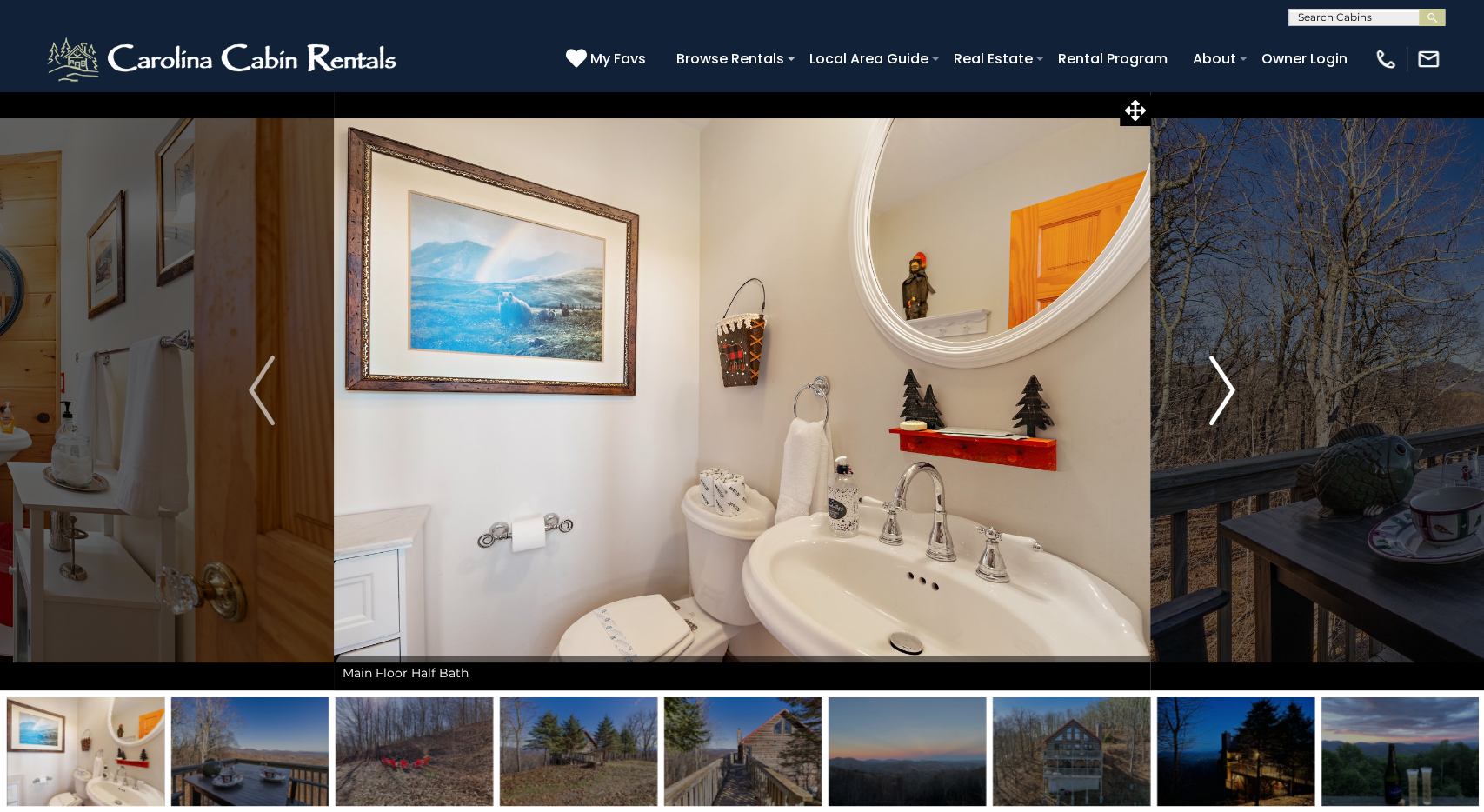
click at [1216, 389] on img "Next" at bounding box center [1223, 390] width 26 height 70
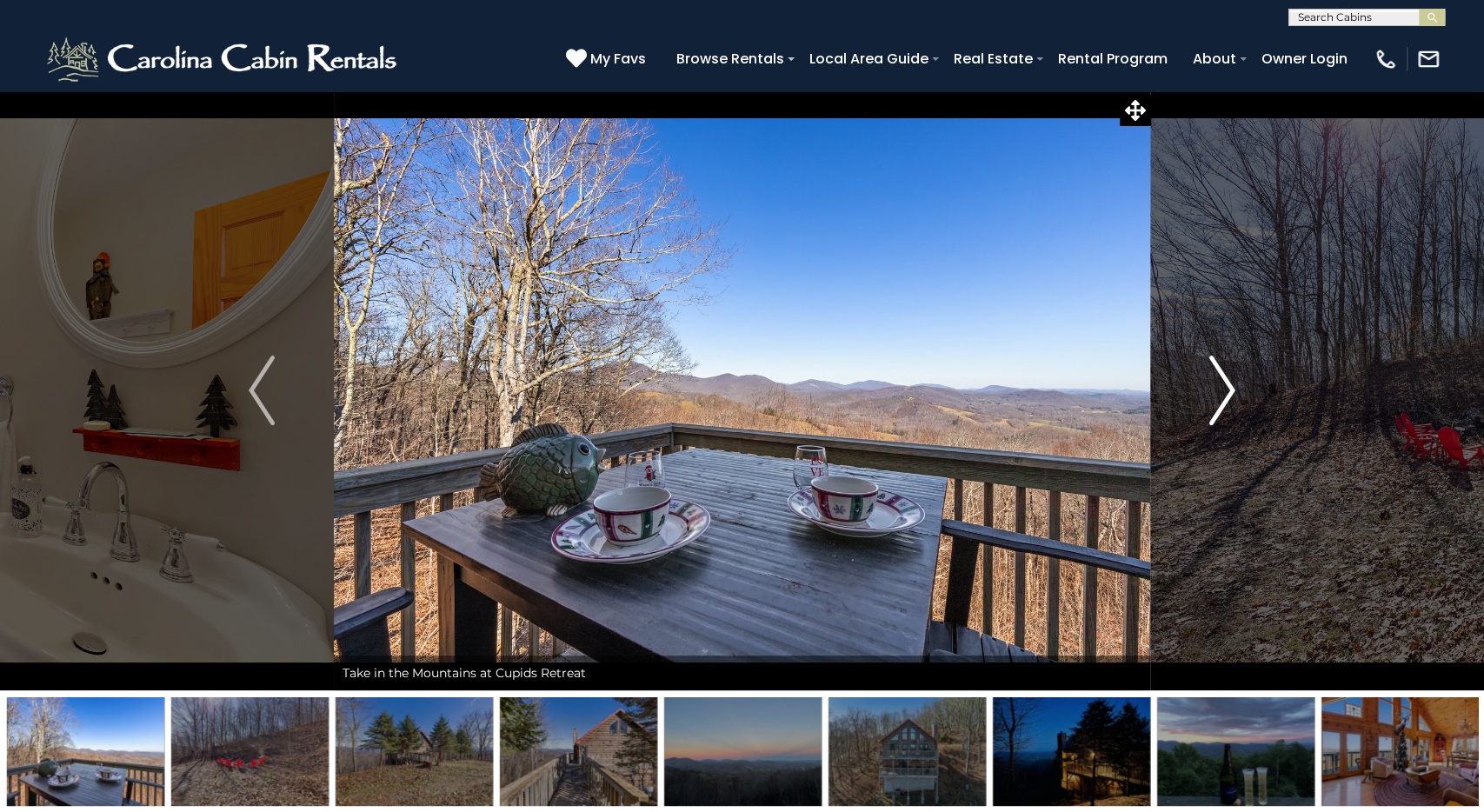
click at [1216, 389] on img "Next" at bounding box center [1223, 390] width 26 height 70
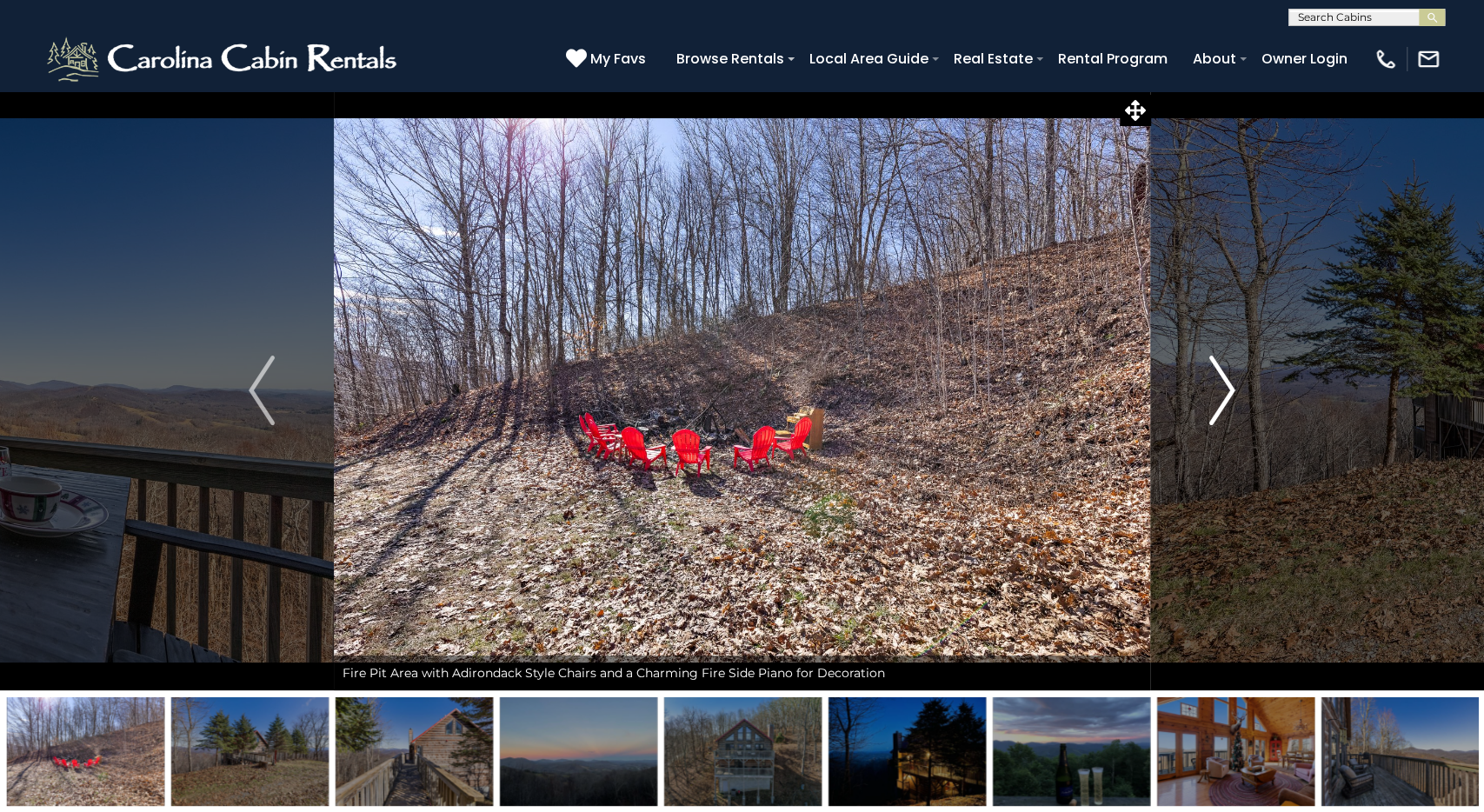
click at [1216, 389] on img "Next" at bounding box center [1223, 390] width 26 height 70
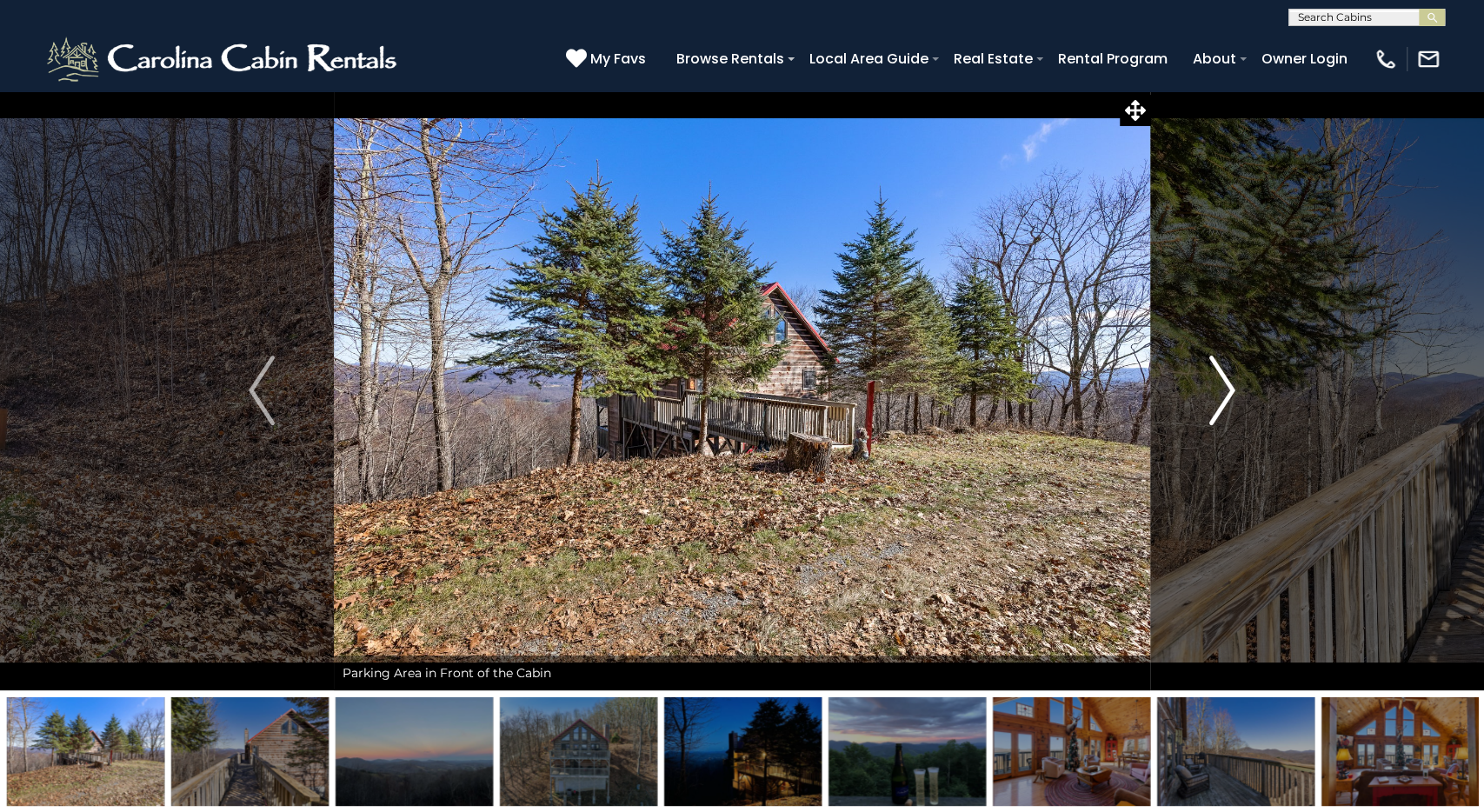
click at [1216, 389] on img "Next" at bounding box center [1223, 390] width 26 height 70
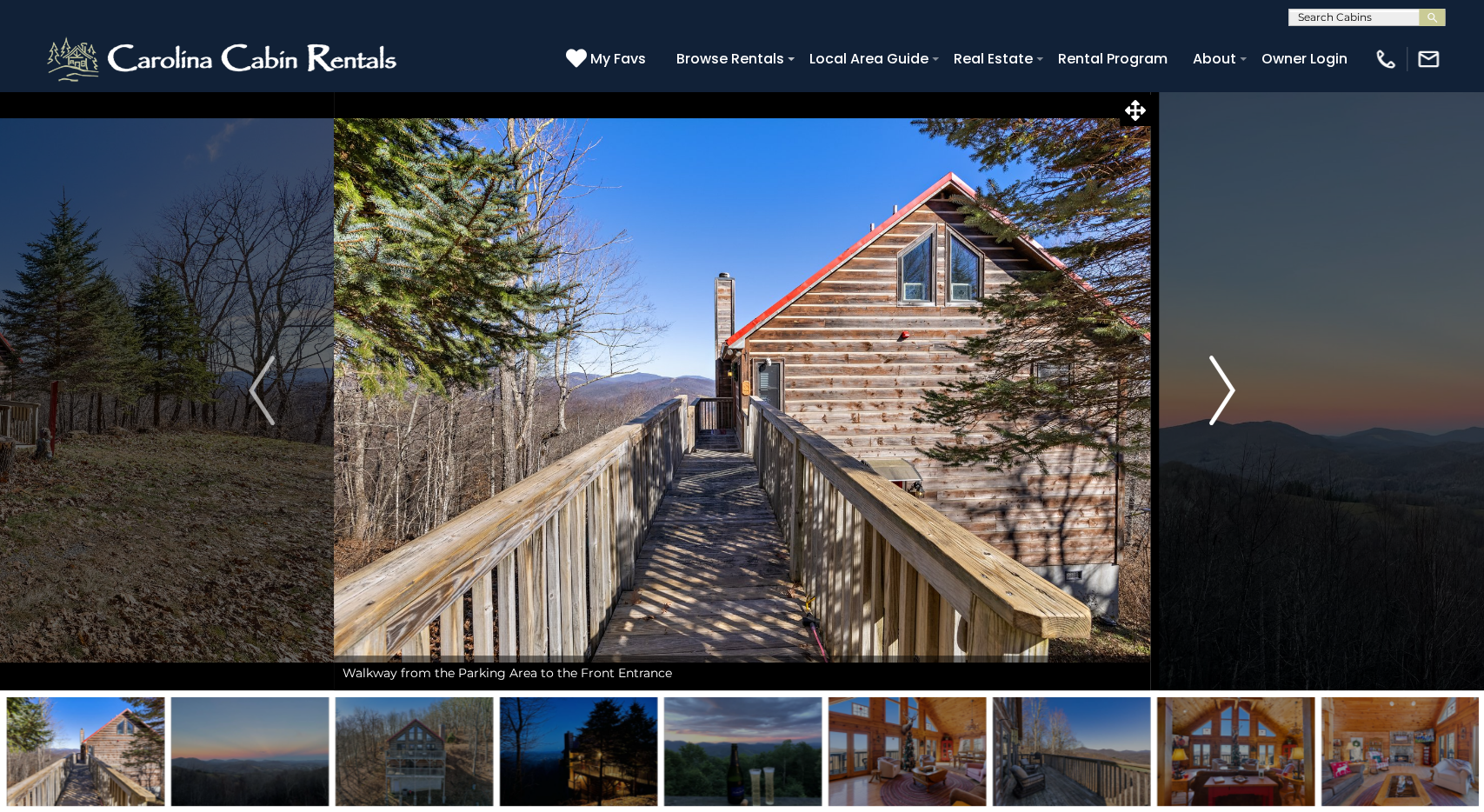
click at [1216, 389] on img "Next" at bounding box center [1223, 390] width 26 height 70
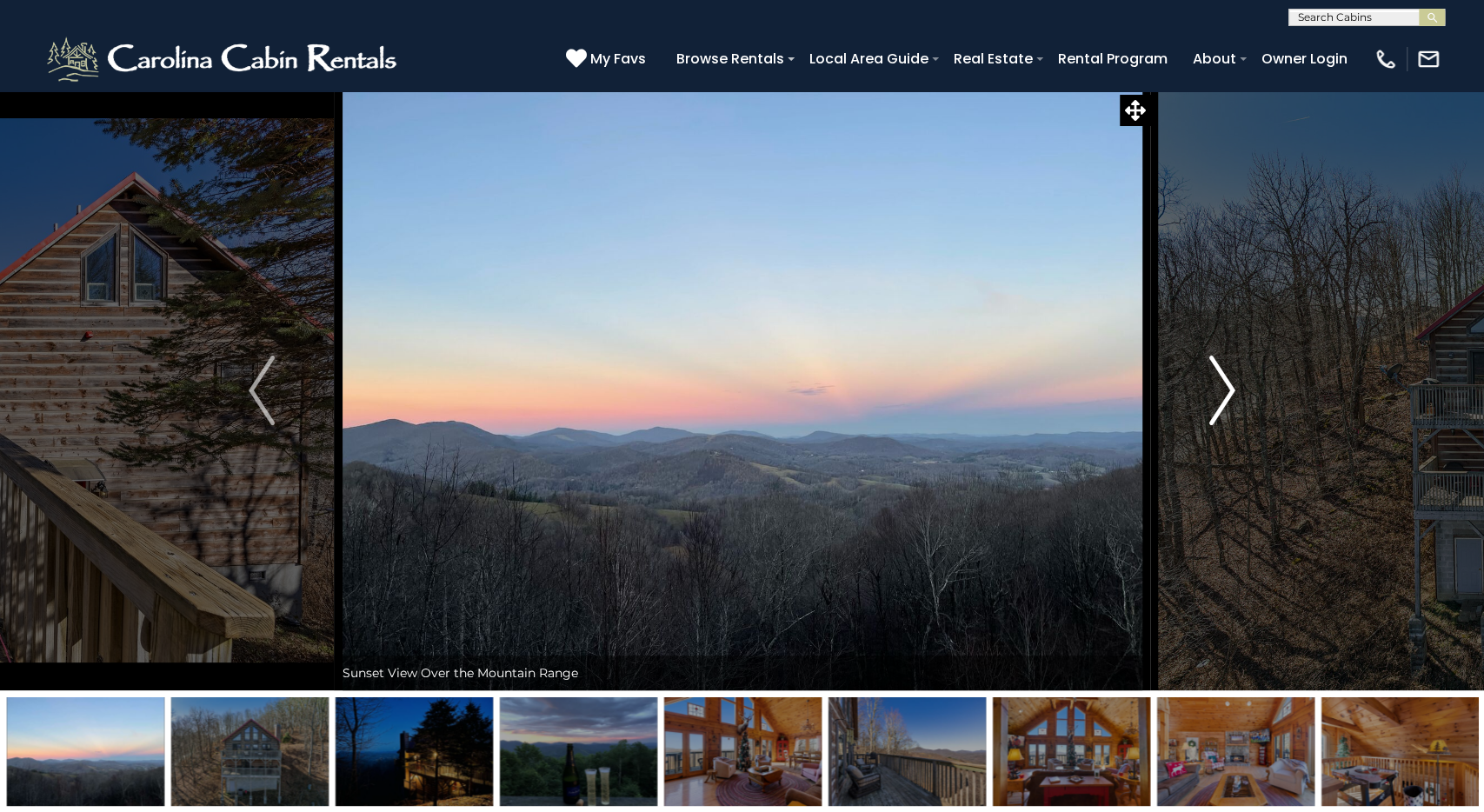
click at [1218, 389] on img "Next" at bounding box center [1223, 390] width 26 height 70
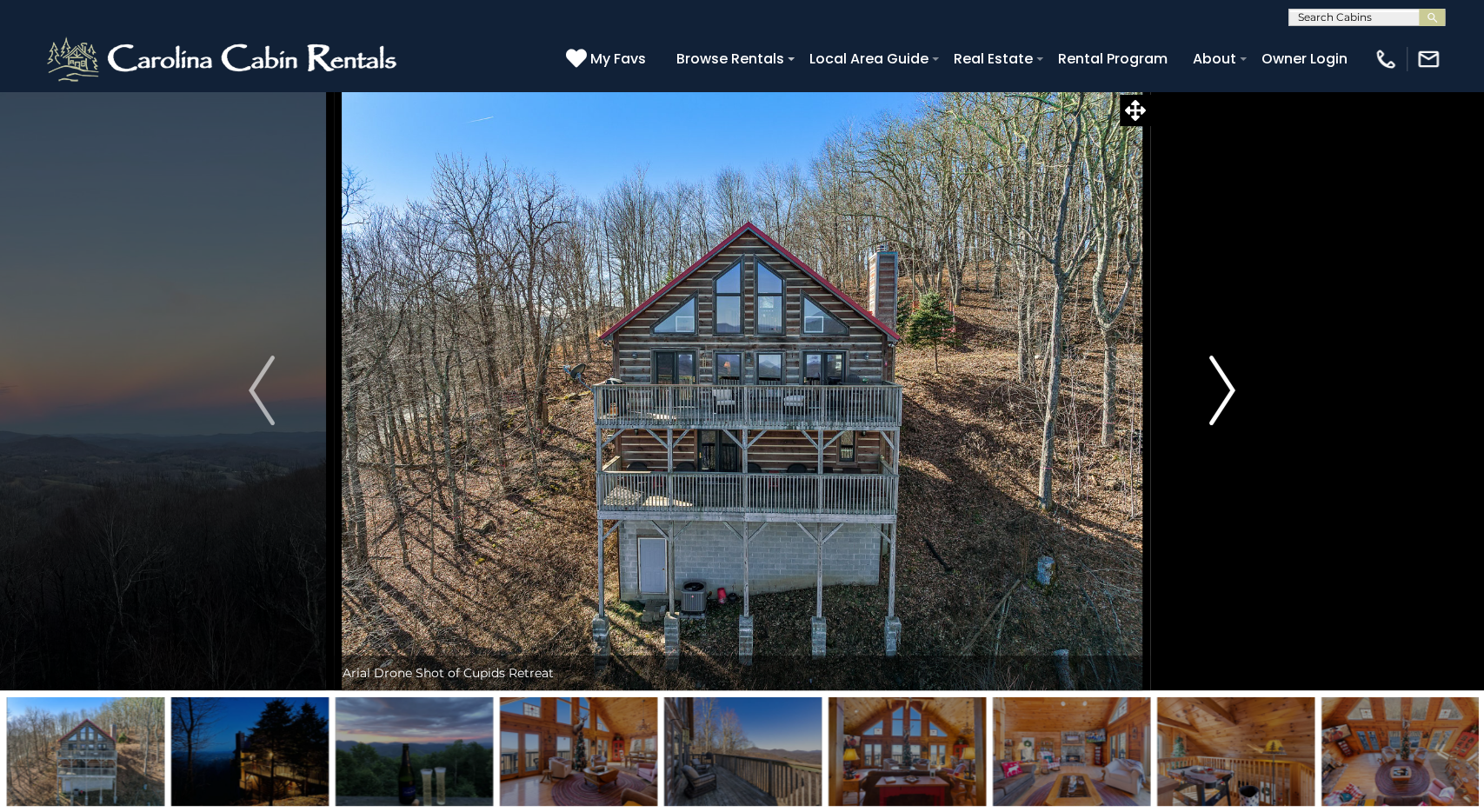
click at [1218, 389] on img "Next" at bounding box center [1223, 390] width 26 height 70
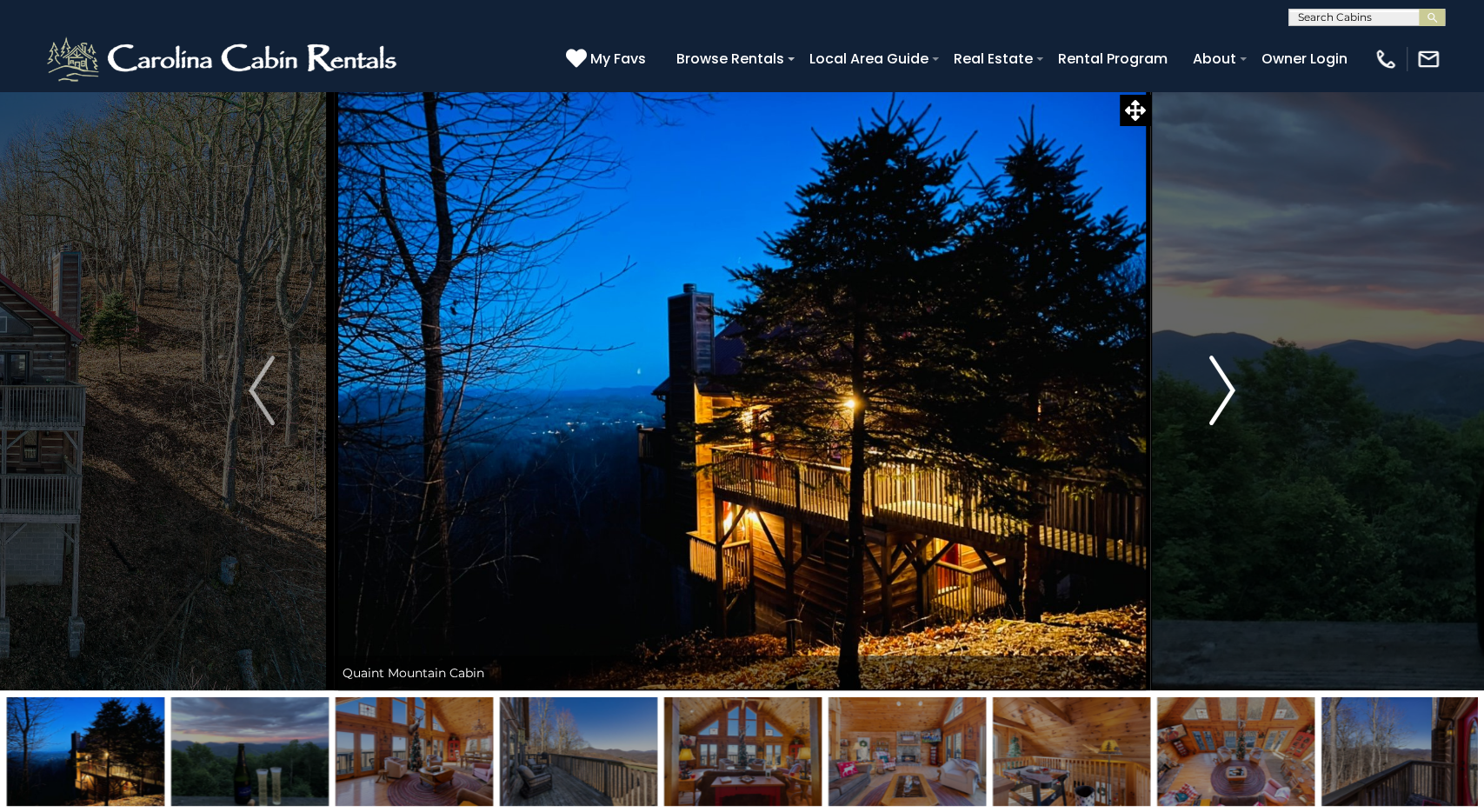
click at [1218, 389] on img "Next" at bounding box center [1223, 390] width 26 height 70
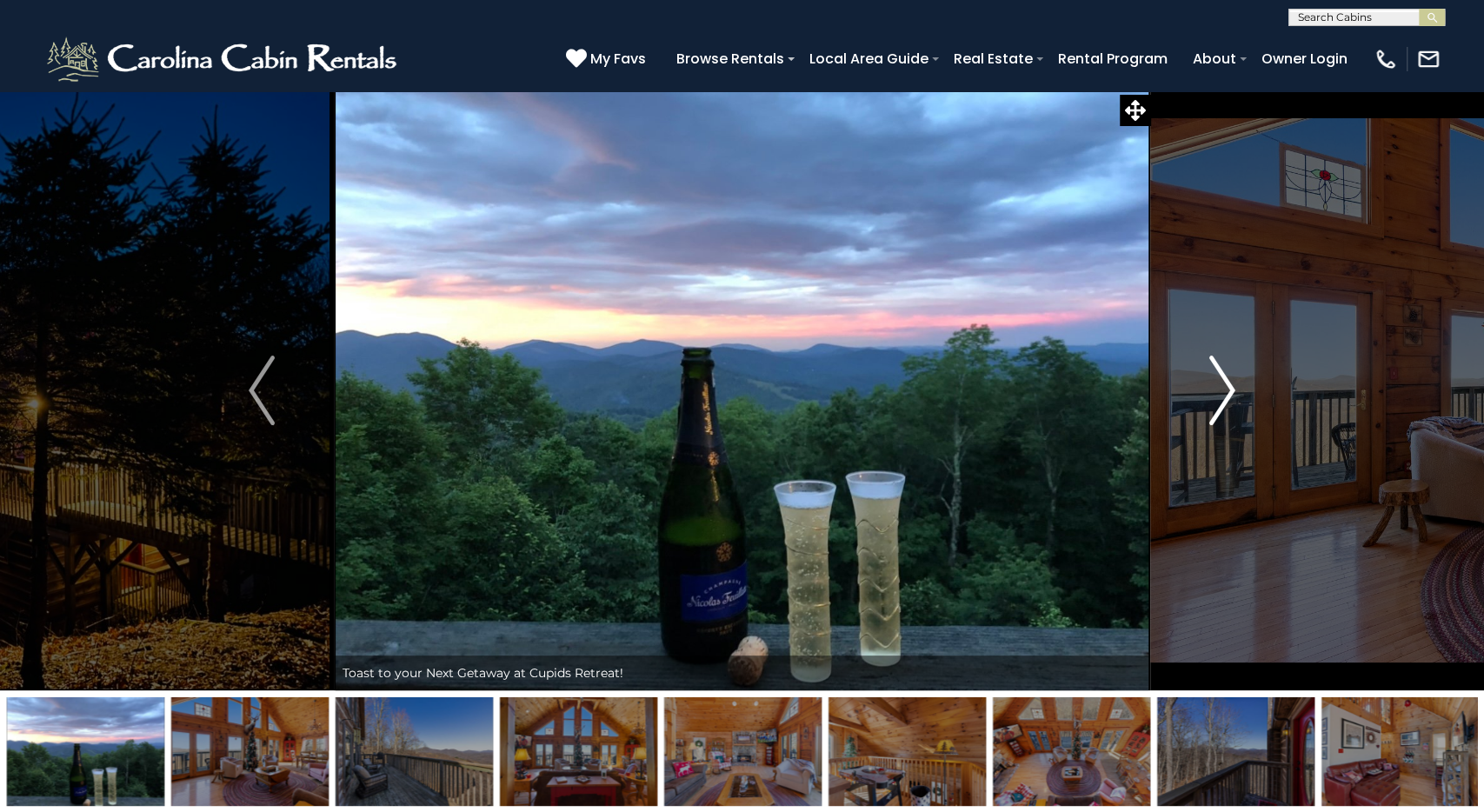
click at [1218, 389] on img "Next" at bounding box center [1223, 390] width 26 height 70
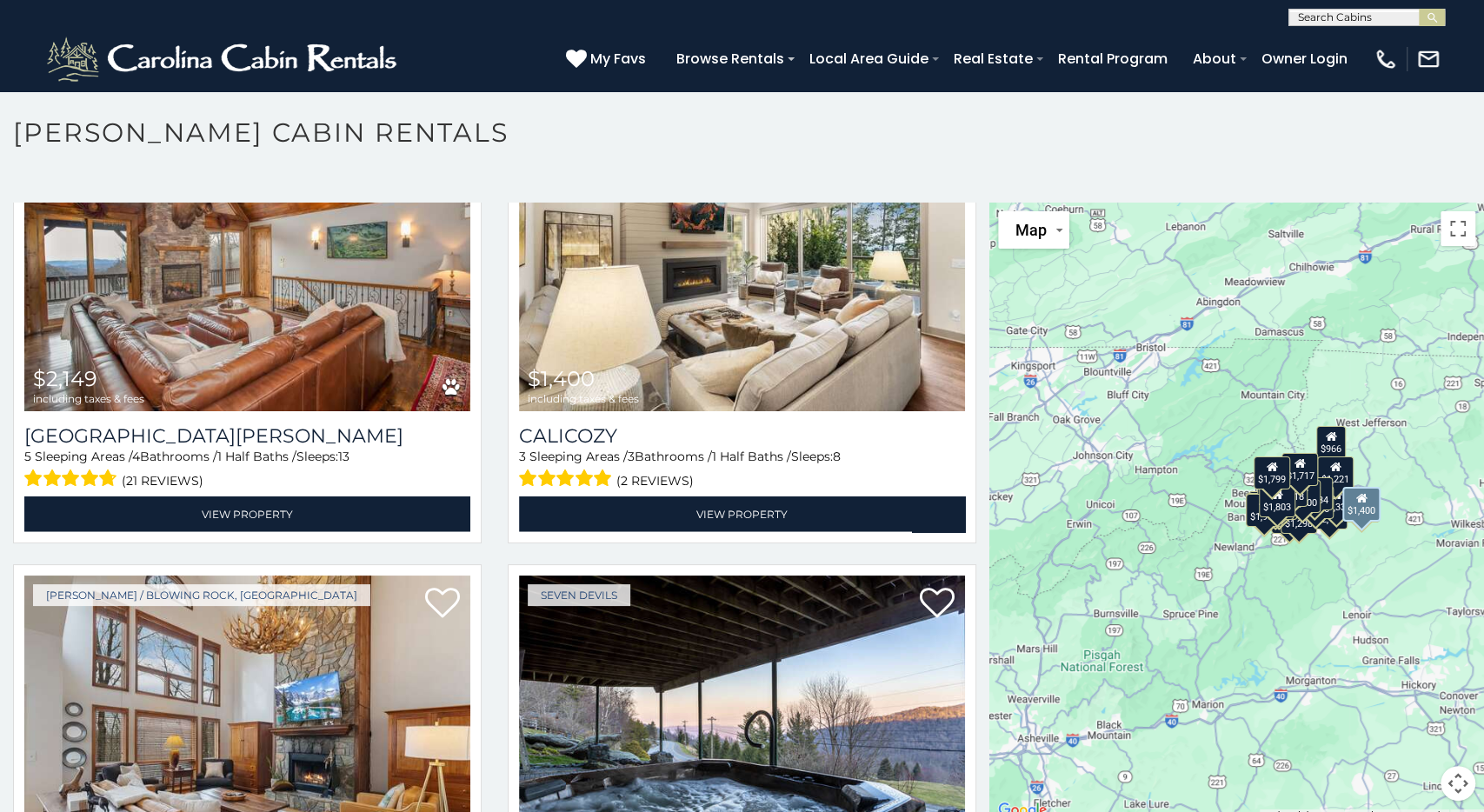
scroll to position [3303, 0]
